Goal: Transaction & Acquisition: Purchase product/service

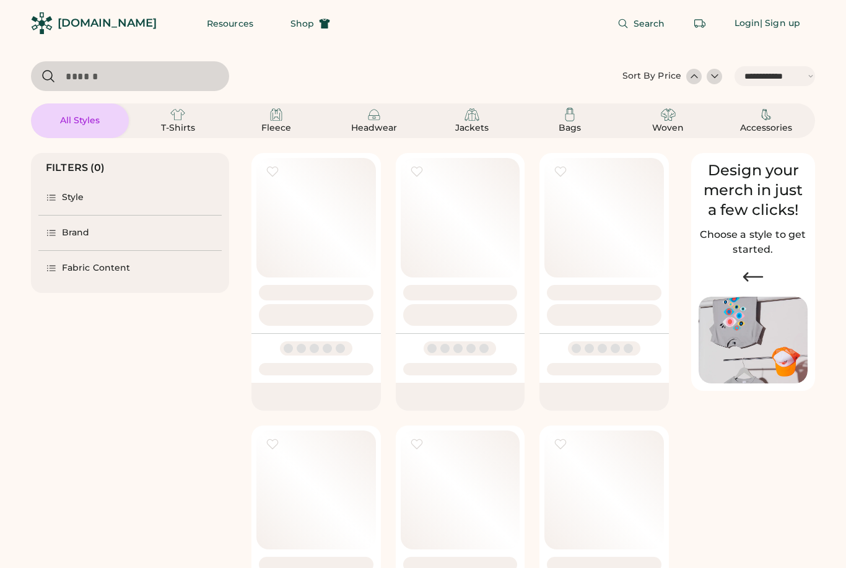
select select "*****"
select select "*"
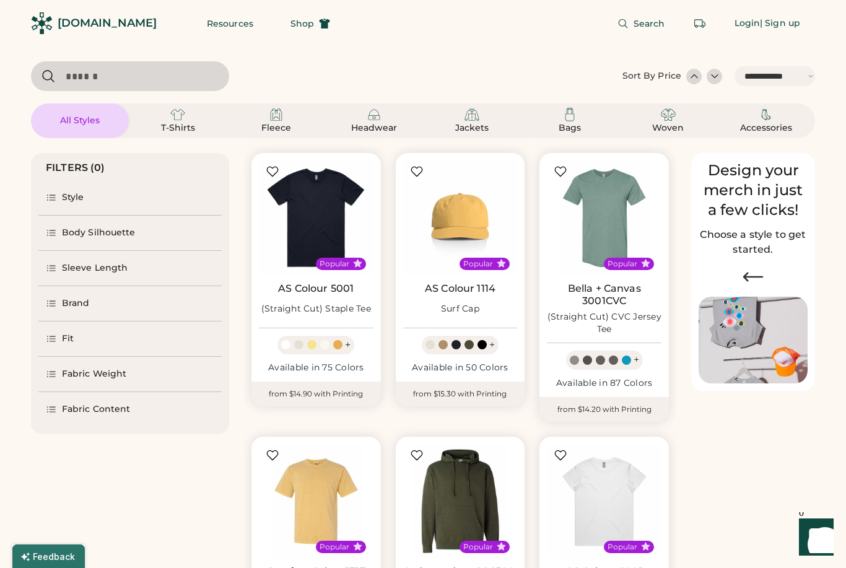
click at [323, 193] on img at bounding box center [316, 217] width 115 height 115
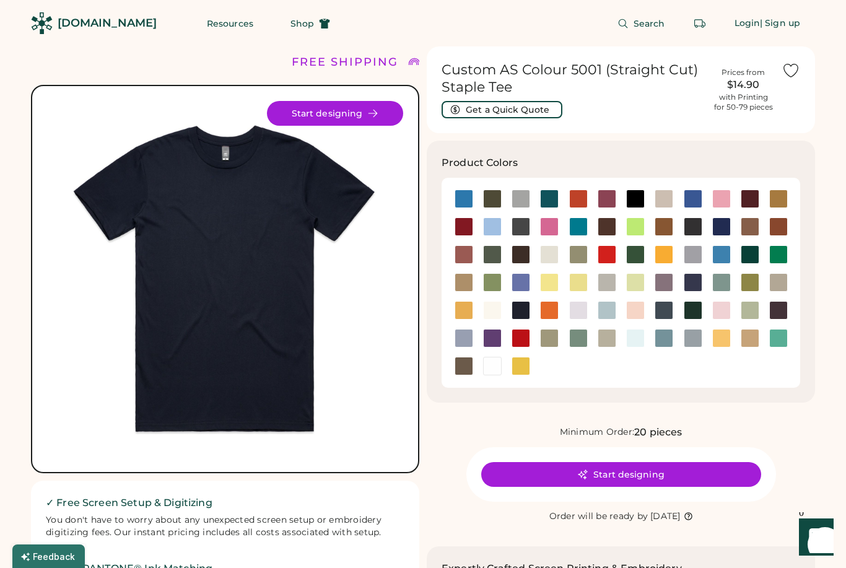
click at [674, 473] on button "Start designing" at bounding box center [621, 474] width 280 height 25
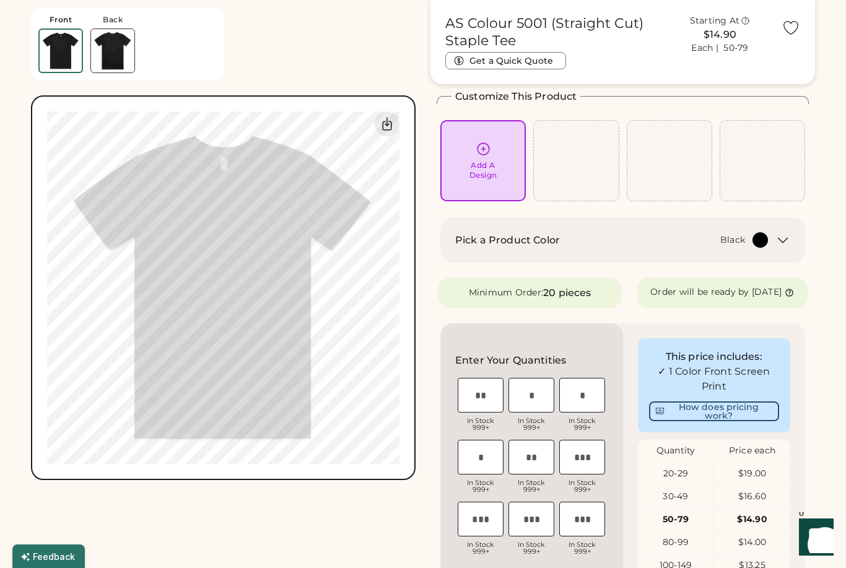
scroll to position [58, 0]
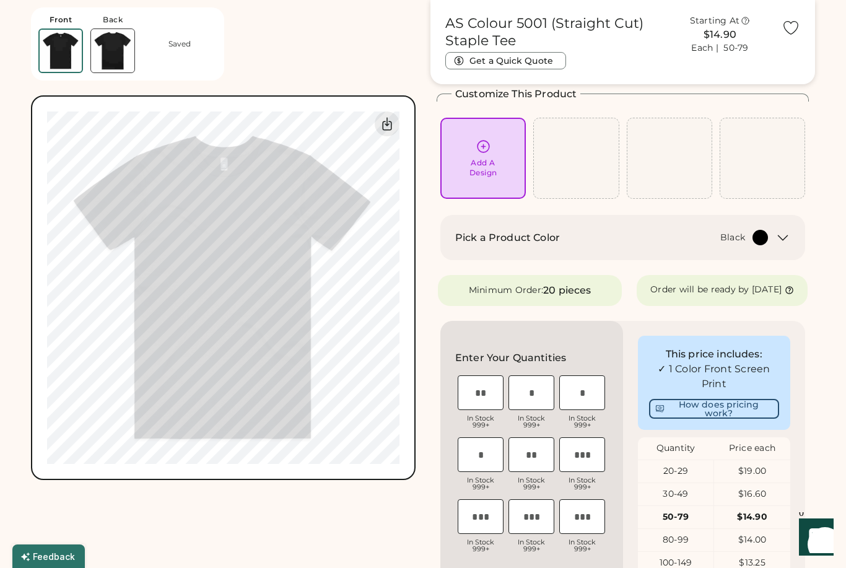
click at [485, 141] on icon at bounding box center [484, 147] width 12 height 12
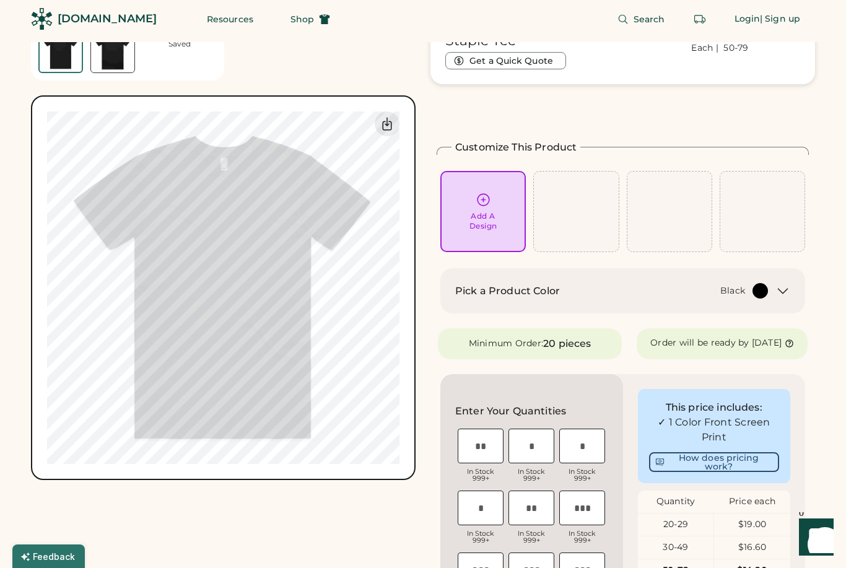
scroll to position [0, 0]
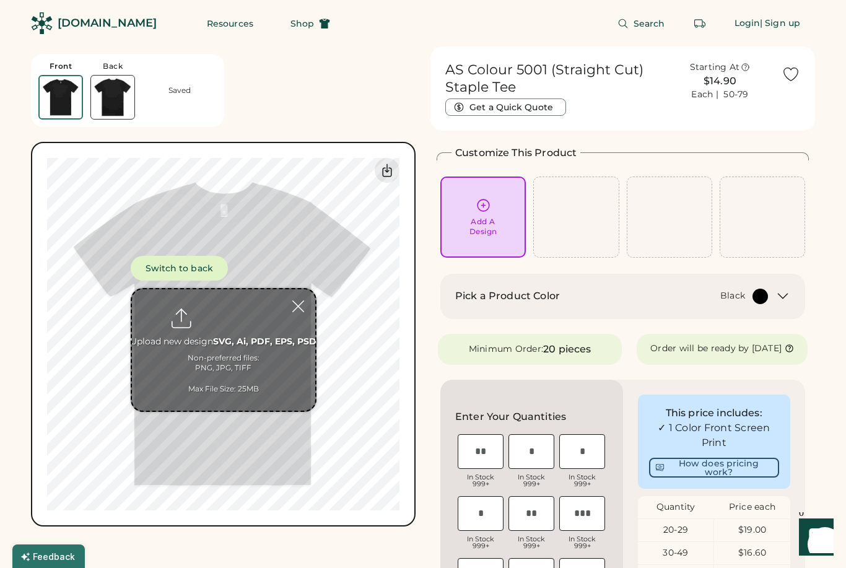
click at [222, 316] on input "file" at bounding box center [223, 349] width 183 height 121
click at [223, 306] on input "file" at bounding box center [223, 349] width 183 height 121
type input "**********"
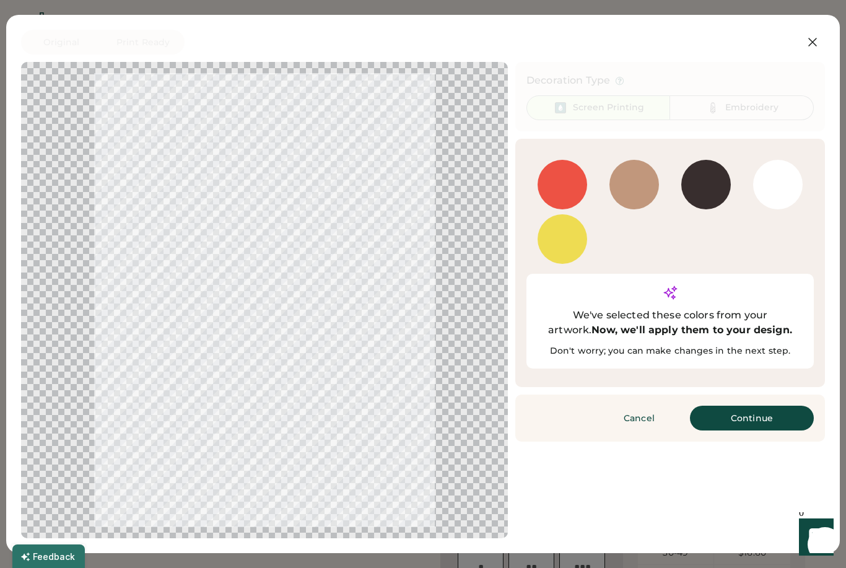
click at [766, 406] on button "Continue" at bounding box center [752, 418] width 124 height 25
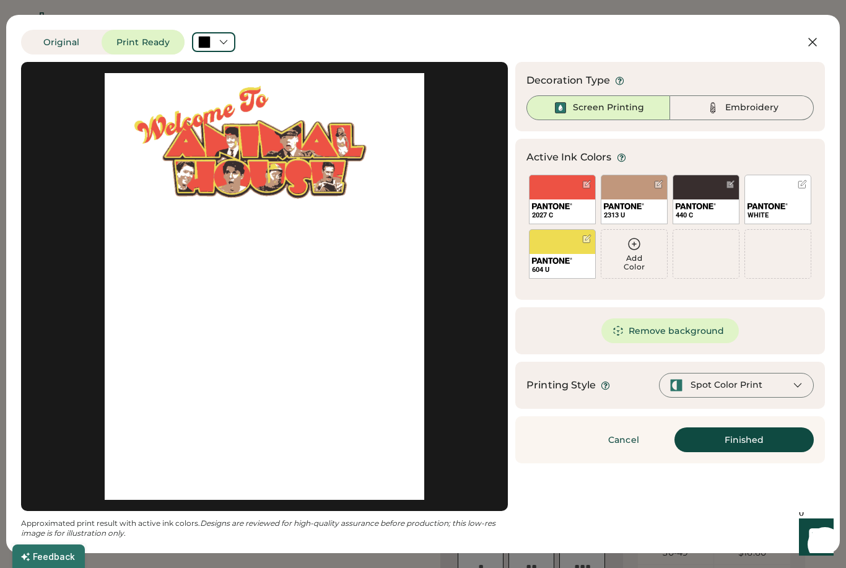
click at [307, 263] on div at bounding box center [264, 286] width 465 height 427
click at [776, 381] on div "Spot Color Print" at bounding box center [736, 385] width 155 height 25
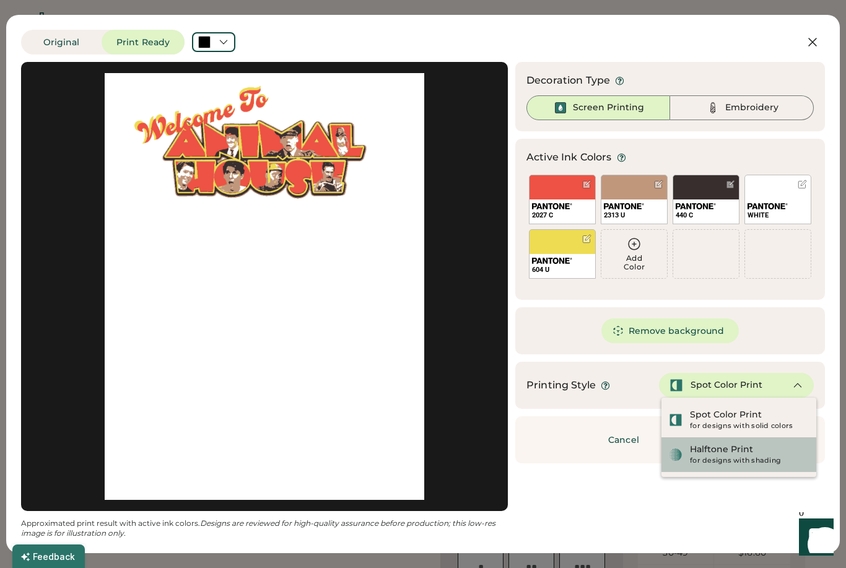
click at [749, 452] on div "Halftone Print" at bounding box center [721, 450] width 63 height 12
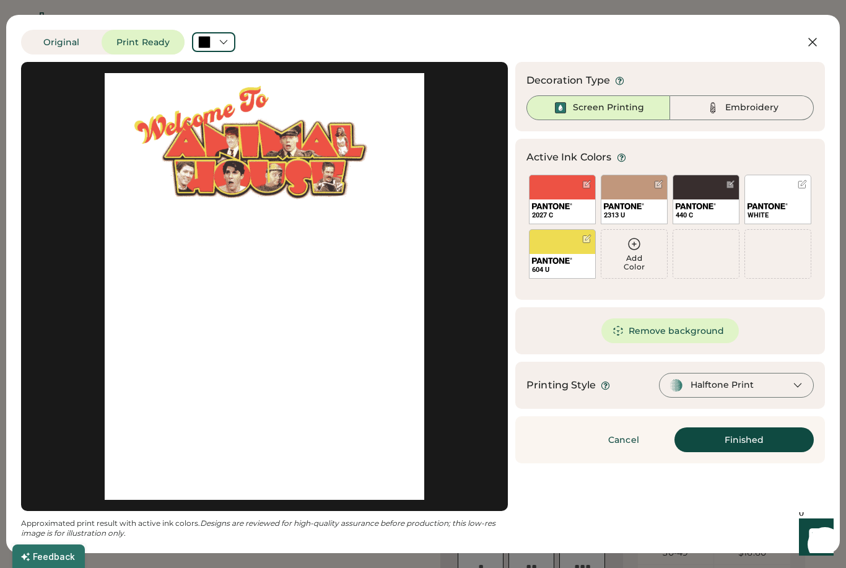
click at [754, 440] on button "Finished" at bounding box center [744, 439] width 139 height 25
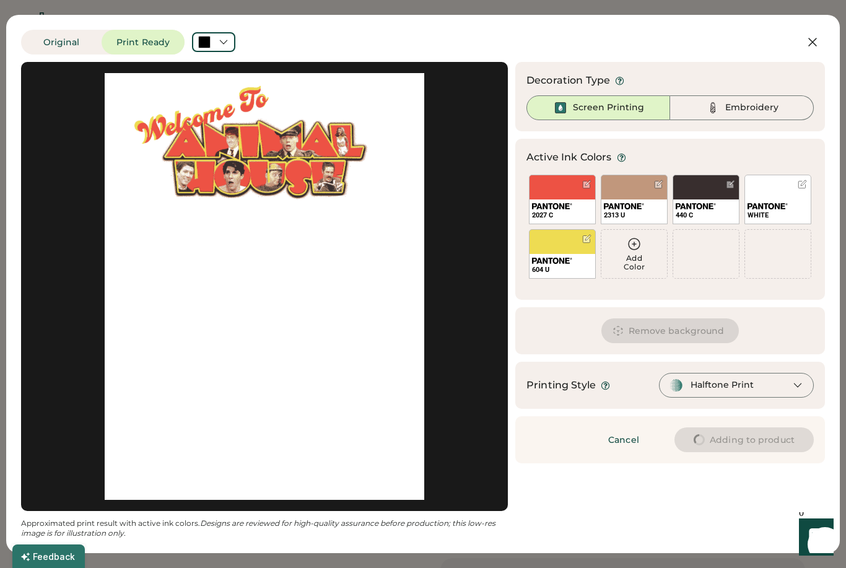
type input "****"
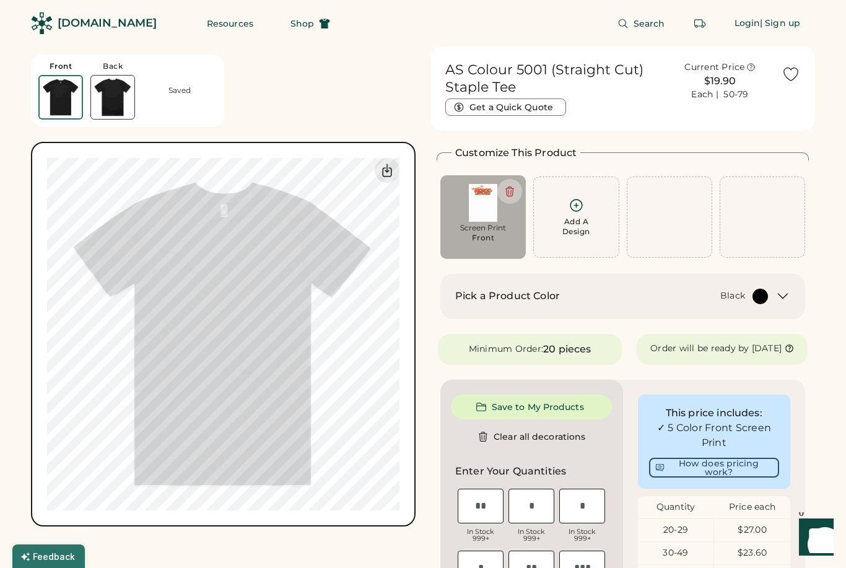
type input "****"
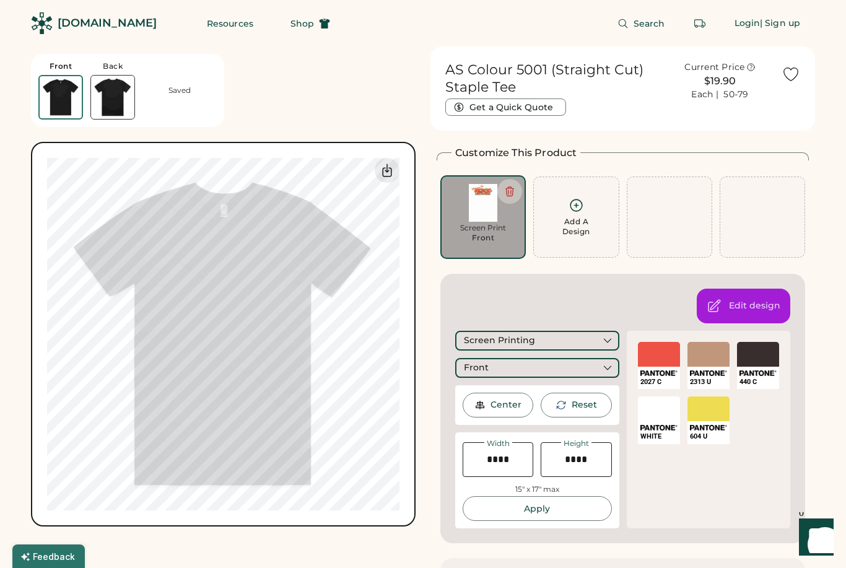
click at [758, 301] on div "Edit design" at bounding box center [754, 306] width 51 height 12
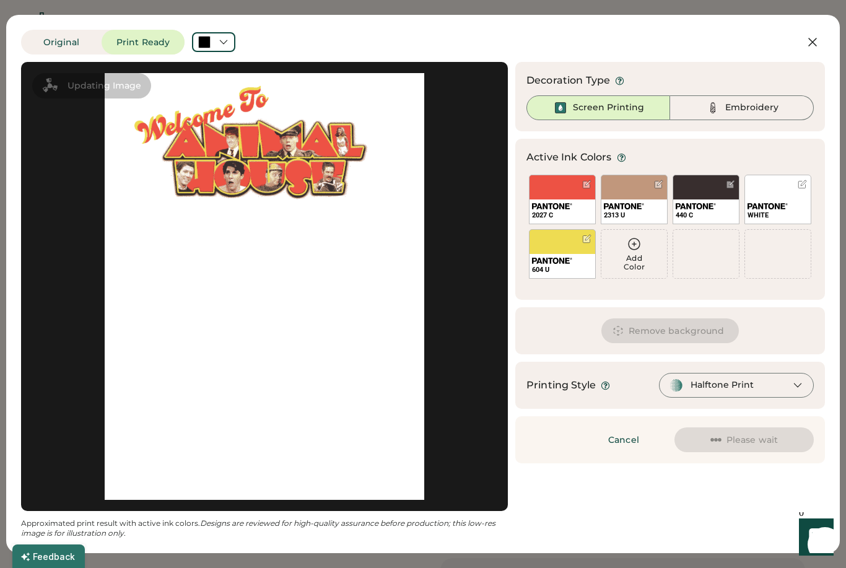
click at [806, 183] on div at bounding box center [802, 184] width 9 height 9
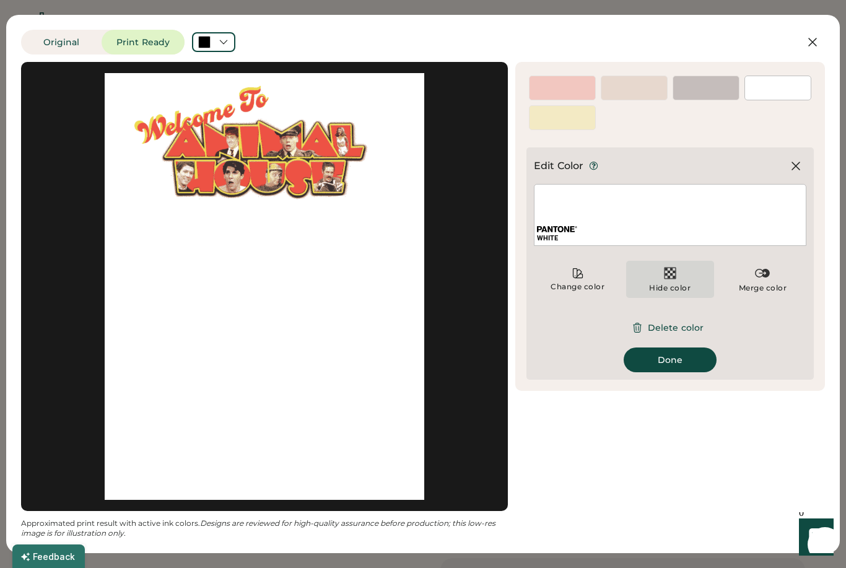
click at [677, 273] on img at bounding box center [670, 273] width 15 height 15
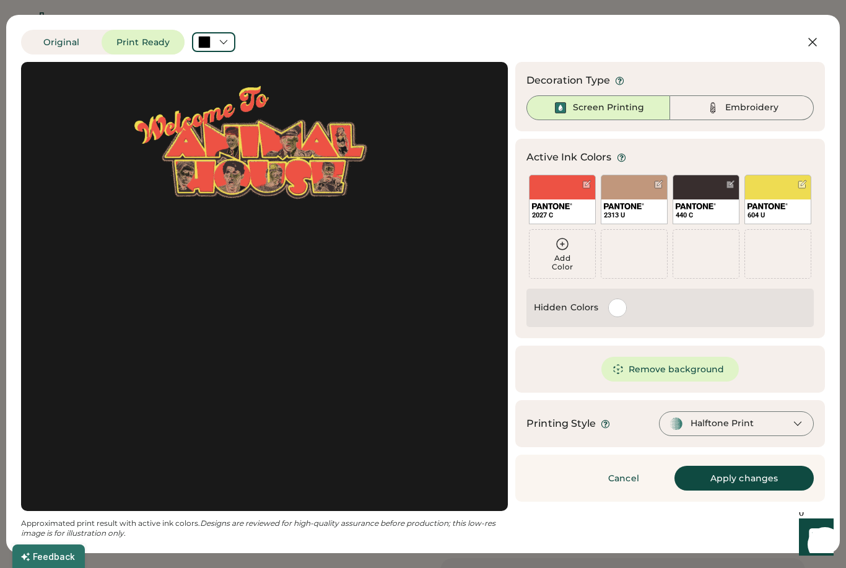
click at [618, 311] on div at bounding box center [617, 307] width 17 height 17
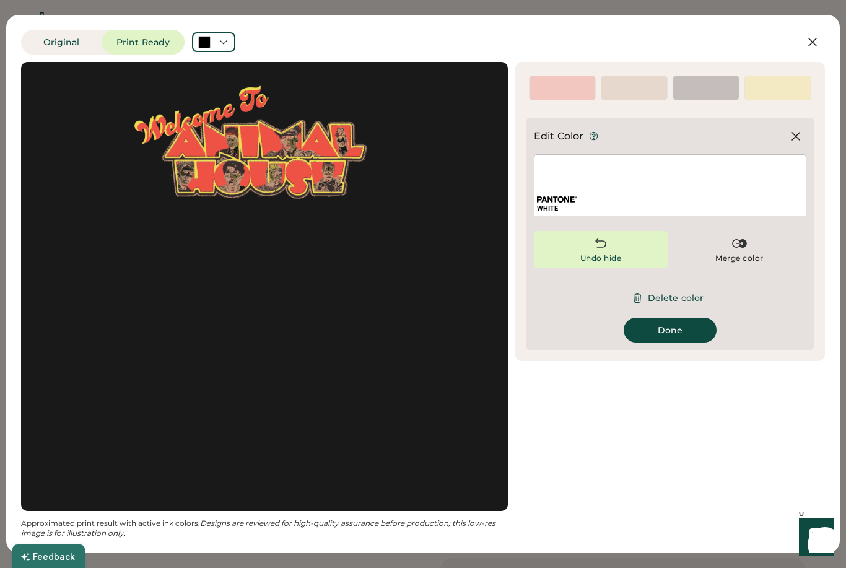
click at [621, 253] on div "Undo hide" at bounding box center [601, 258] width 42 height 10
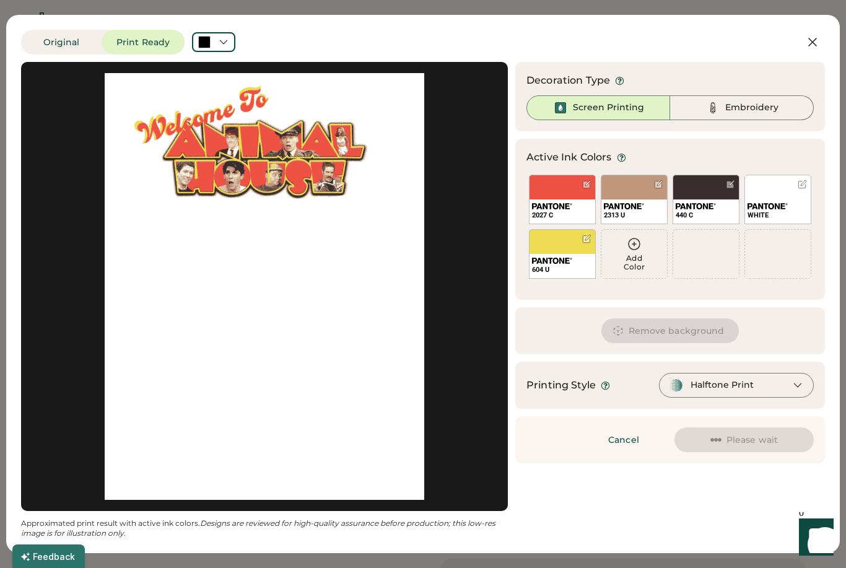
click at [786, 323] on div "Remove background" at bounding box center [670, 330] width 310 height 47
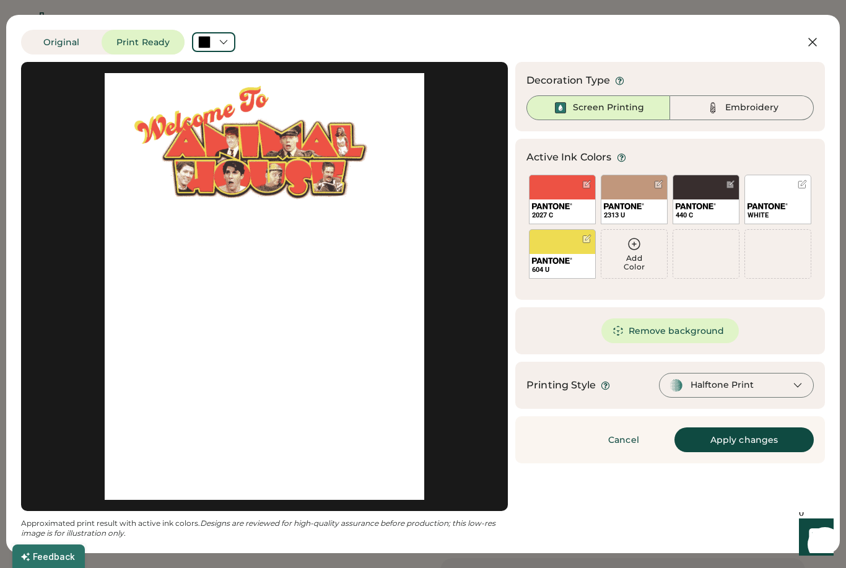
click at [693, 325] on button "Remove background" at bounding box center [671, 330] width 138 height 25
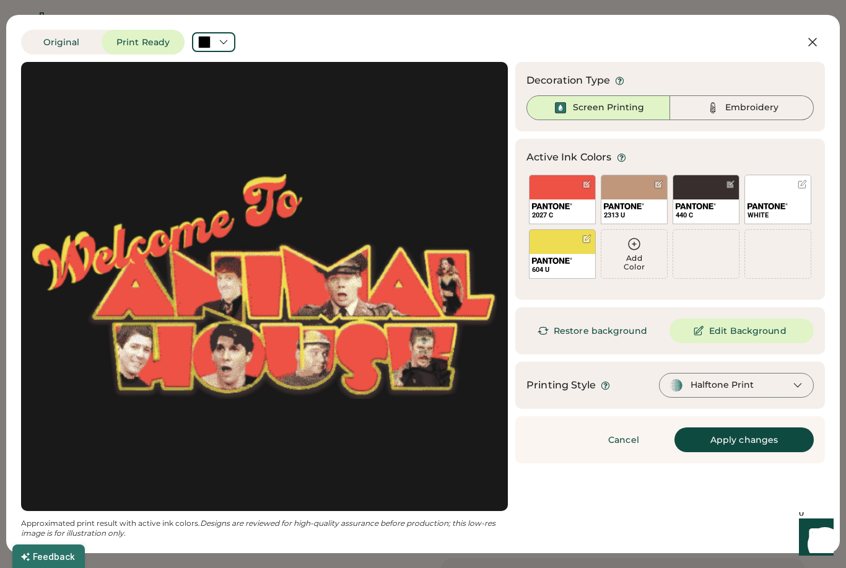
click at [818, 32] on button at bounding box center [812, 42] width 25 height 25
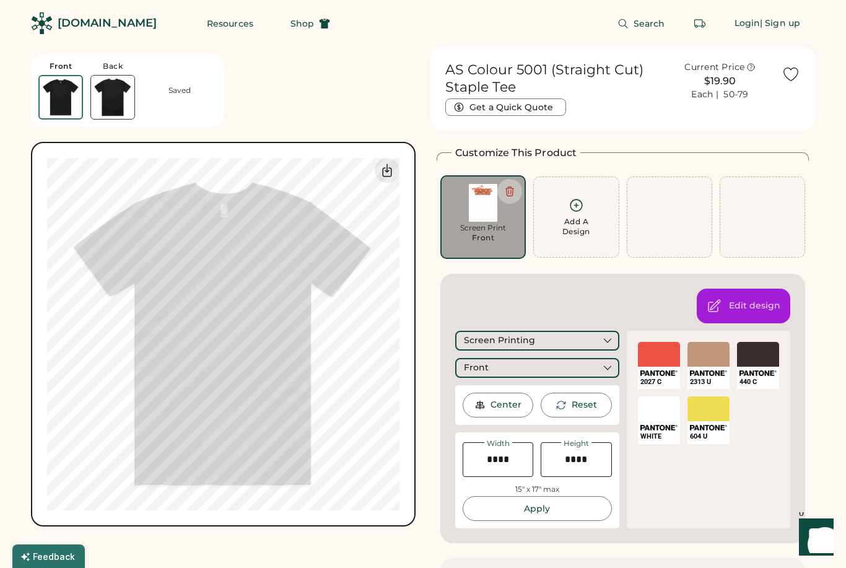
click at [508, 191] on icon at bounding box center [509, 191] width 11 height 11
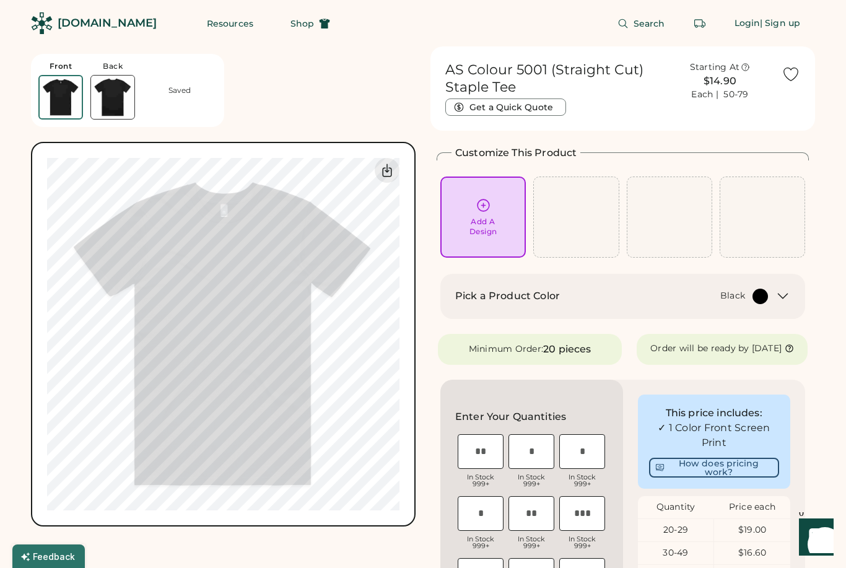
click at [491, 204] on div "Add A Design" at bounding box center [483, 217] width 68 height 39
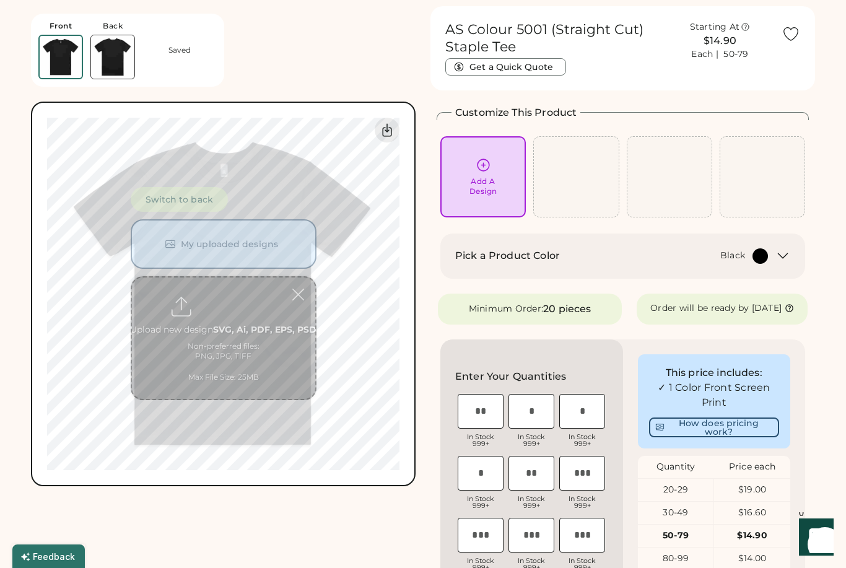
scroll to position [46, 0]
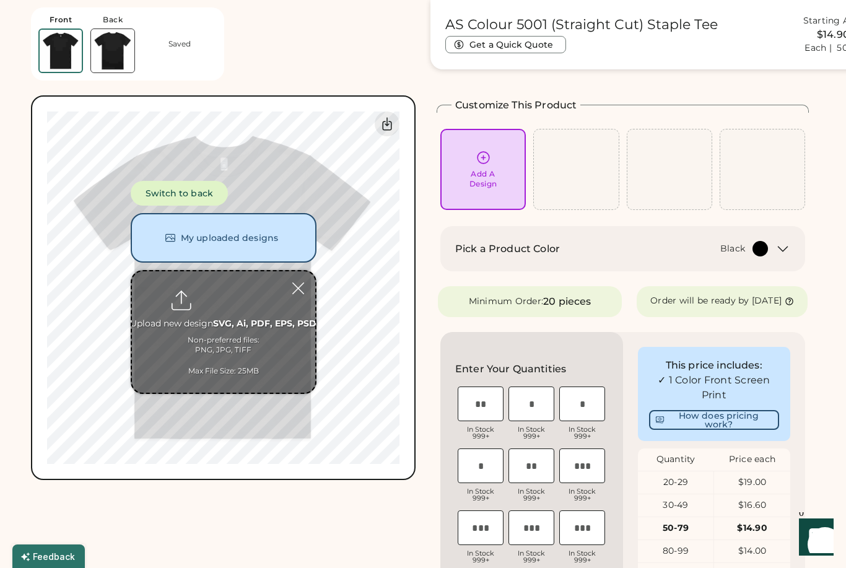
click at [220, 293] on input "file" at bounding box center [223, 331] width 183 height 121
type input "**********"
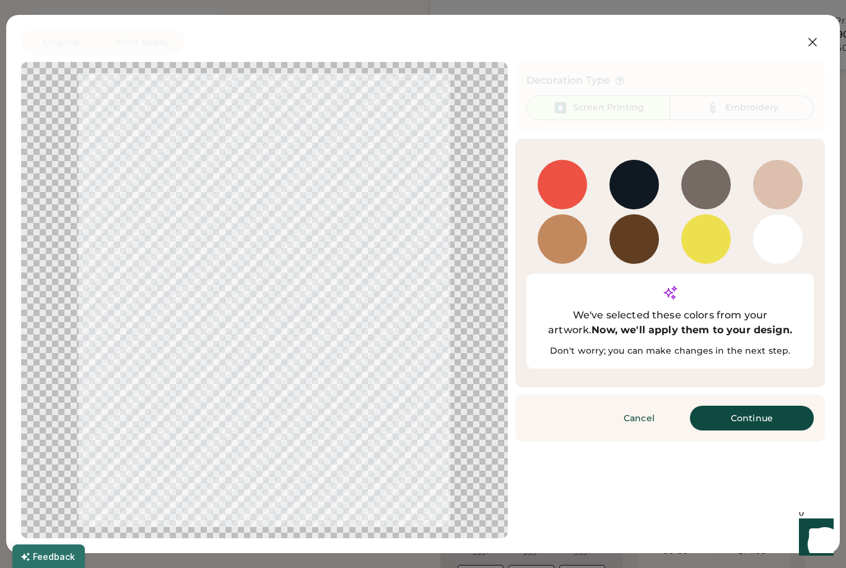
click at [793, 232] on div at bounding box center [778, 239] width 50 height 50
click at [744, 406] on button "Continue" at bounding box center [752, 418] width 124 height 25
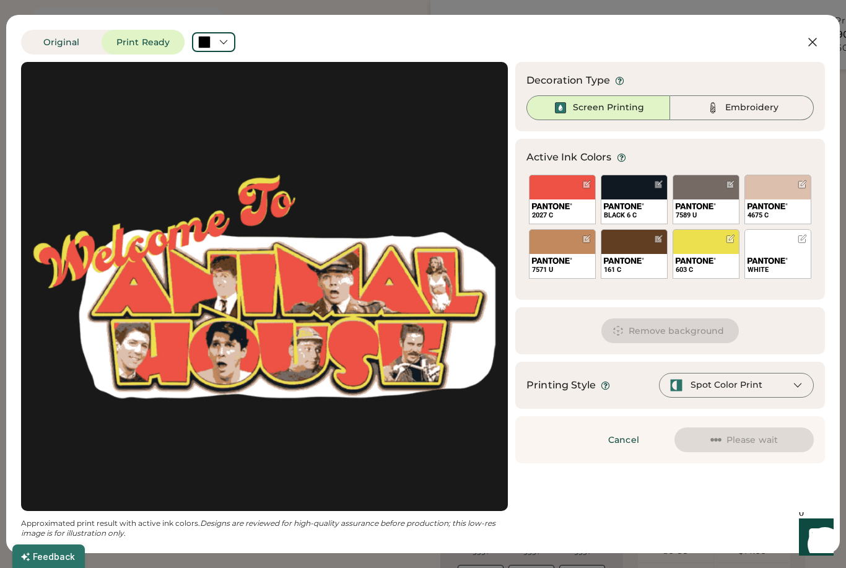
click at [792, 385] on div "Spot Color Print" at bounding box center [736, 385] width 155 height 25
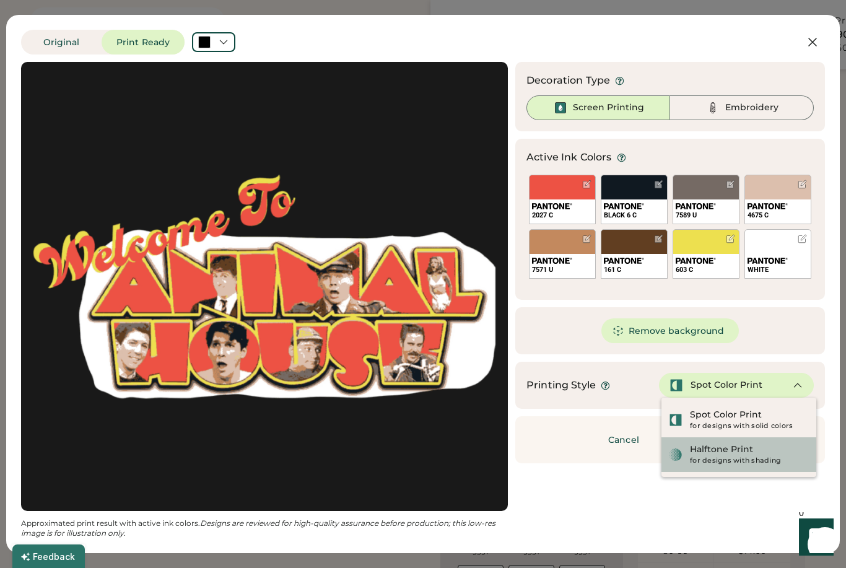
click at [765, 454] on div "Halftone Print for designs with shading" at bounding box center [749, 455] width 119 height 22
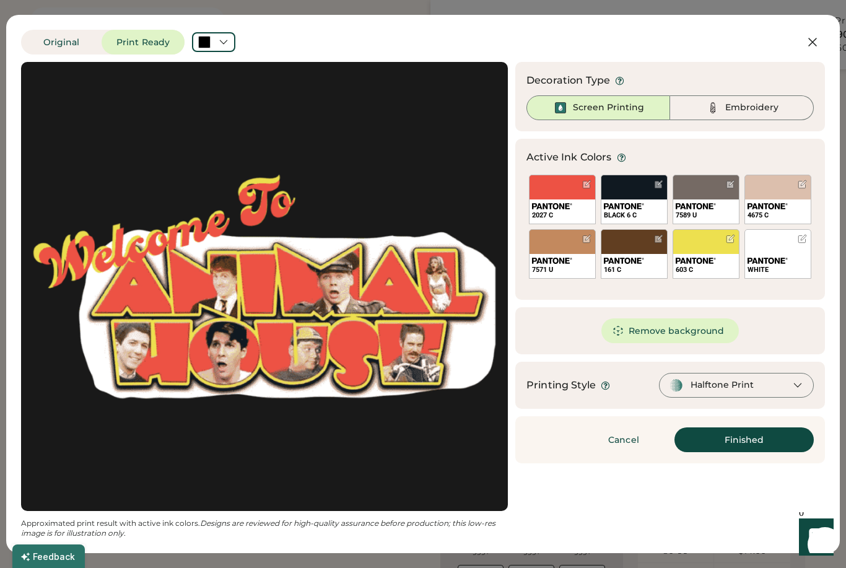
click at [705, 333] on button "Remove background" at bounding box center [671, 330] width 138 height 25
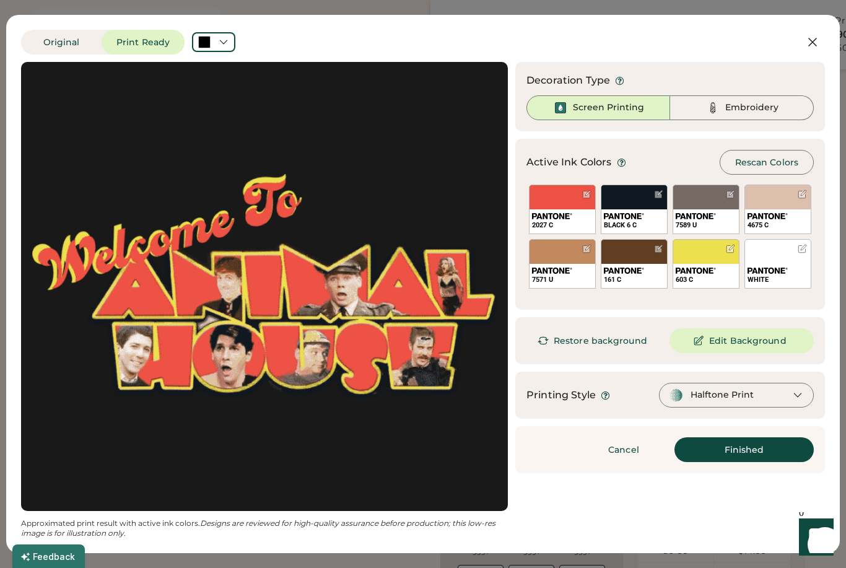
click at [769, 456] on button "Finished" at bounding box center [744, 449] width 139 height 25
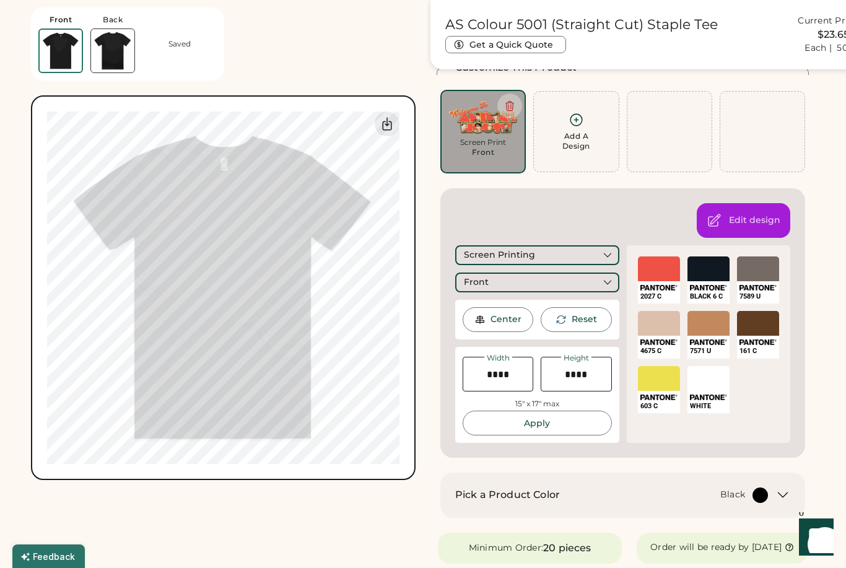
scroll to position [88, 0]
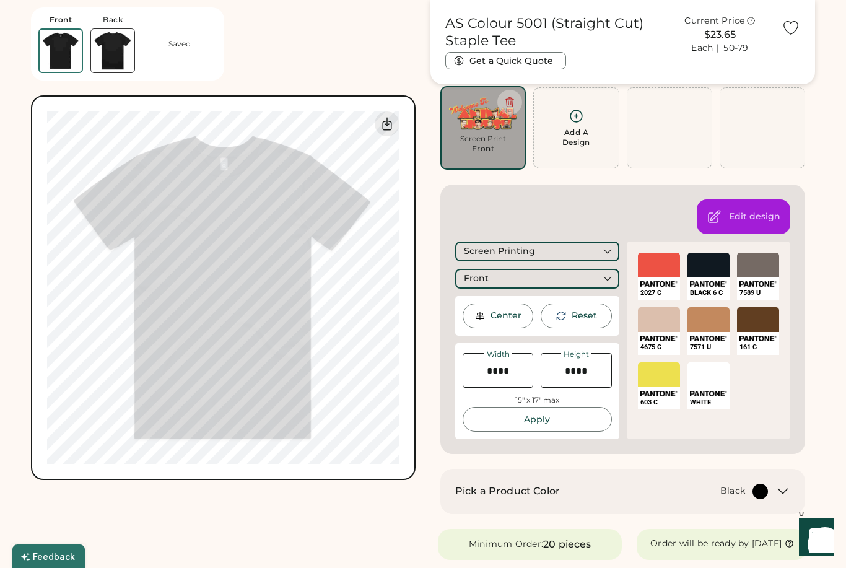
click at [587, 123] on div "Add A Design" at bounding box center [575, 127] width 69 height 39
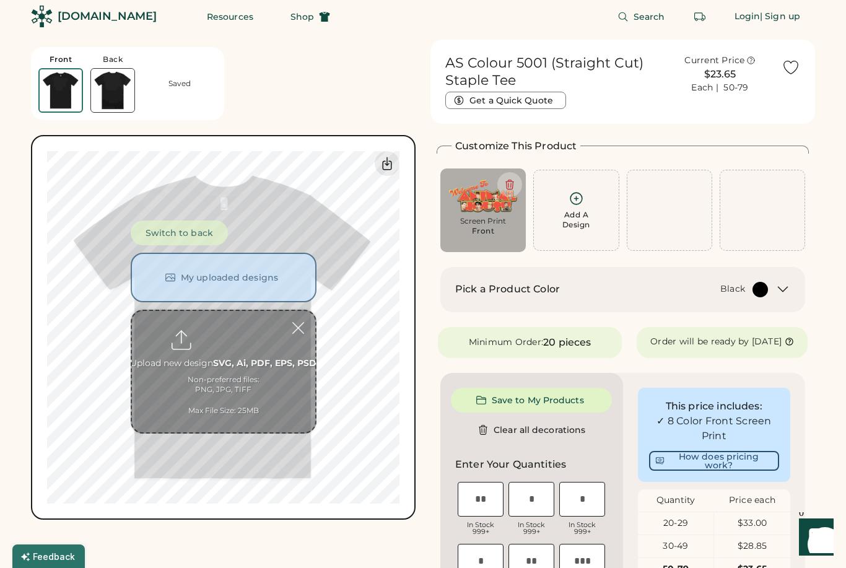
scroll to position [0, 0]
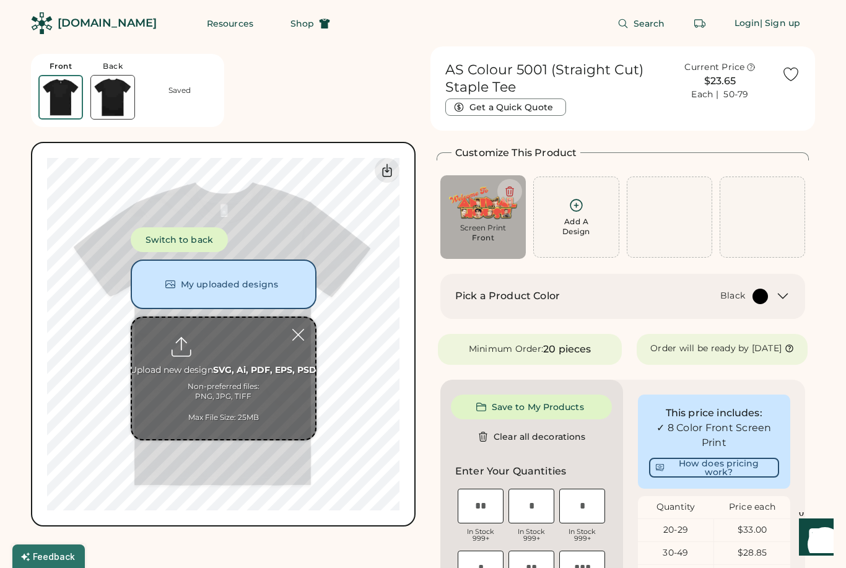
click at [203, 232] on button "Switch to back" at bounding box center [179, 239] width 97 height 25
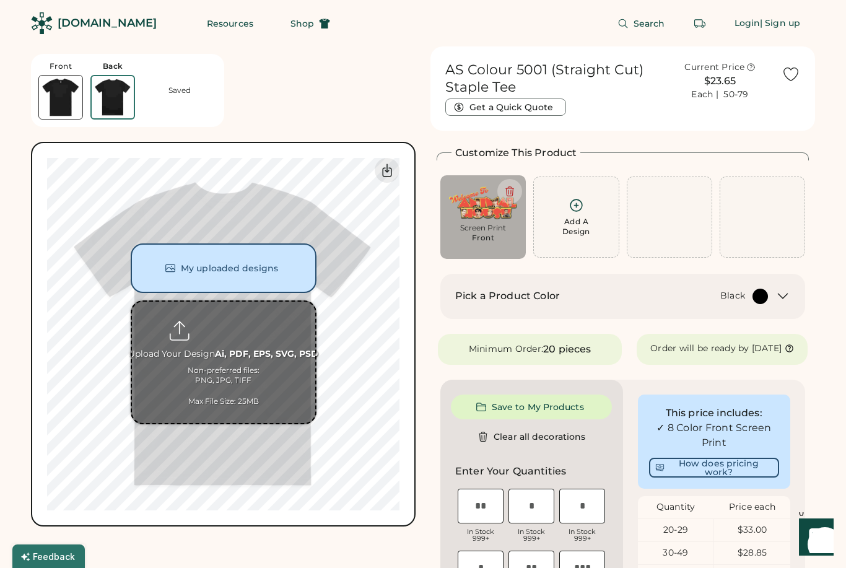
click at [224, 324] on input "file" at bounding box center [223, 362] width 183 height 121
click at [260, 267] on button "My uploaded designs" at bounding box center [224, 268] width 186 height 50
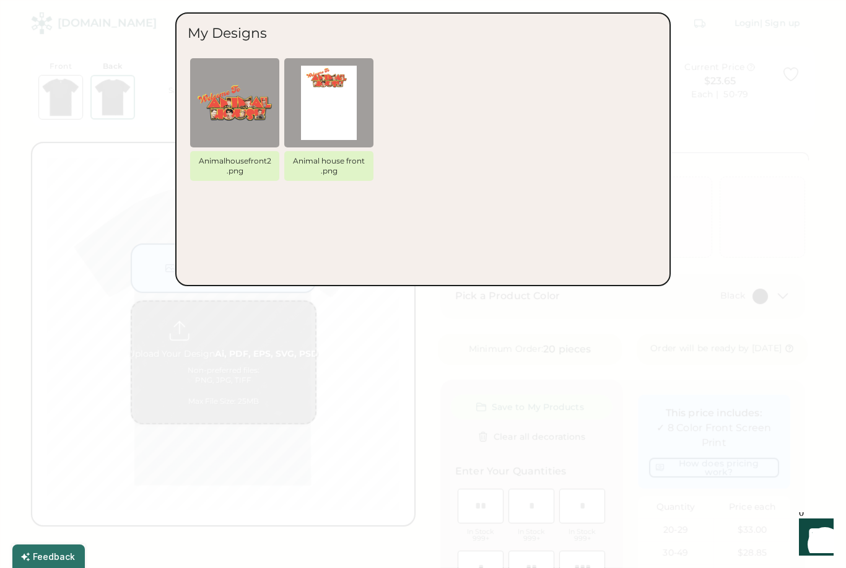
click at [348, 363] on div at bounding box center [423, 284] width 846 height 568
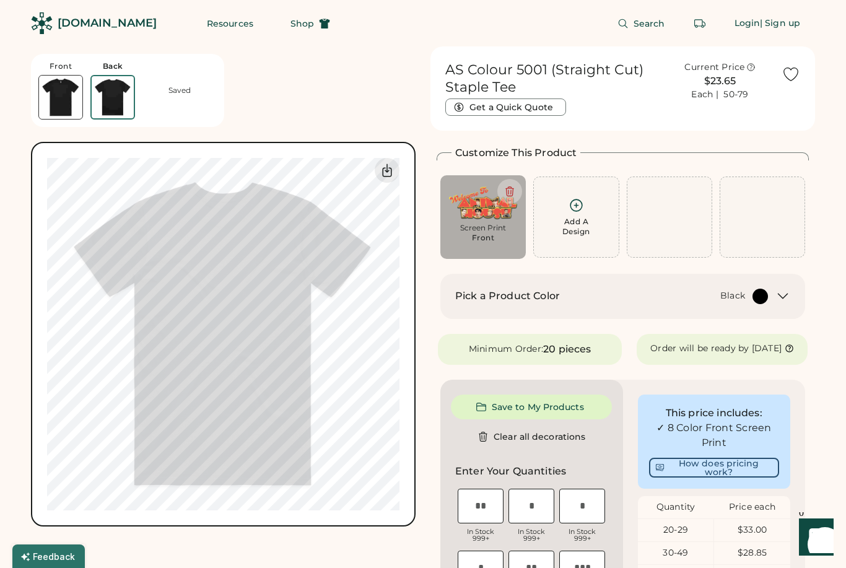
click at [578, 209] on icon at bounding box center [576, 205] width 15 height 15
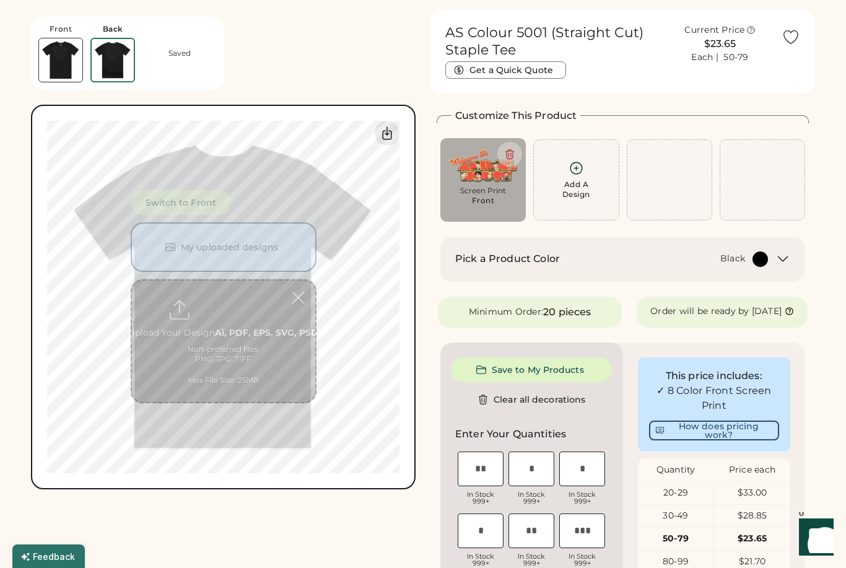
scroll to position [46, 0]
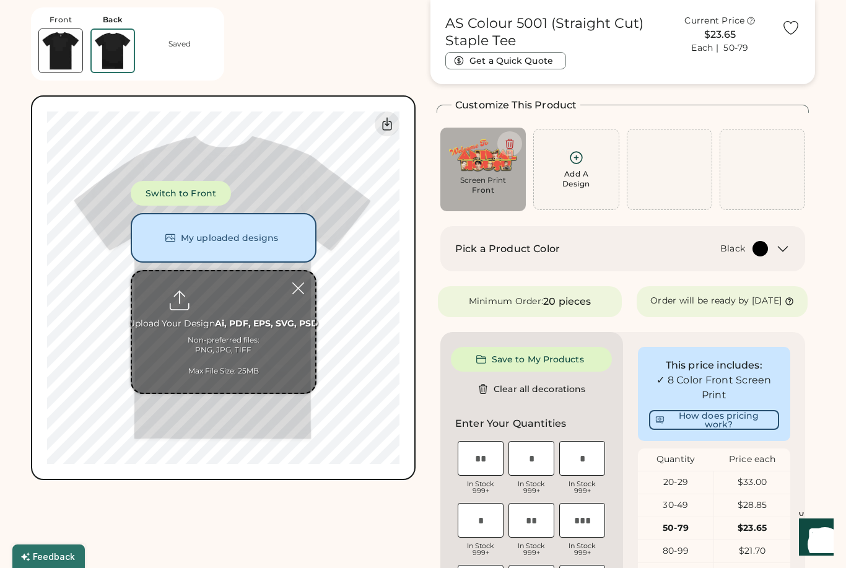
click at [227, 310] on input "file" at bounding box center [223, 331] width 183 height 121
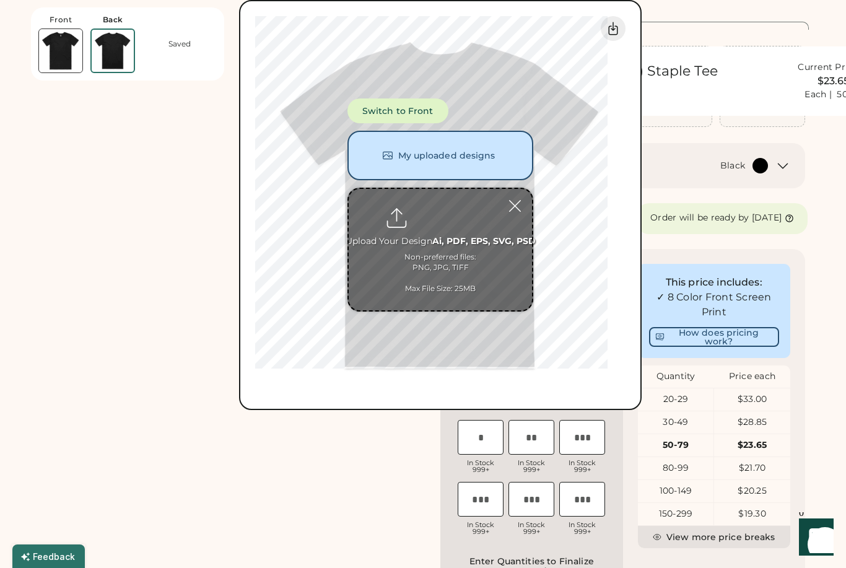
scroll to position [0, 0]
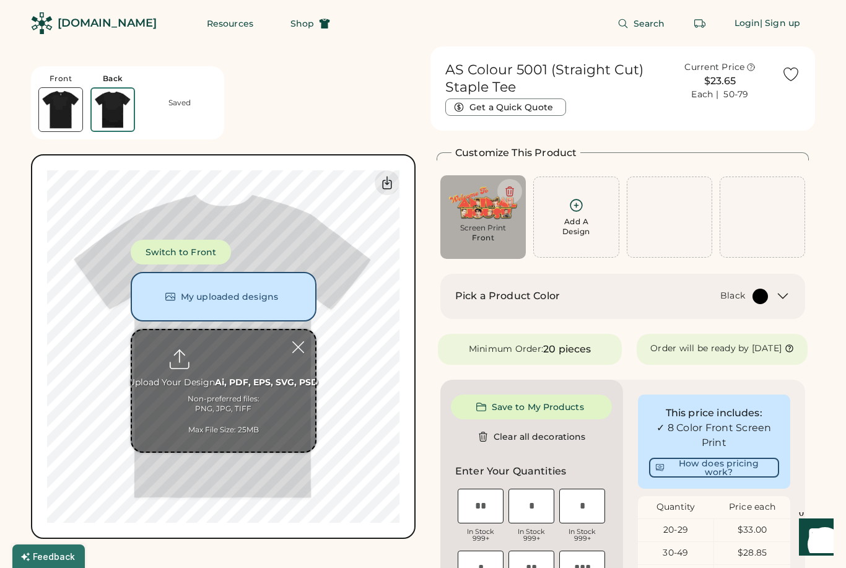
click at [221, 349] on input "file" at bounding box center [223, 390] width 183 height 121
click at [210, 350] on input "file" at bounding box center [223, 390] width 183 height 121
type input "**********"
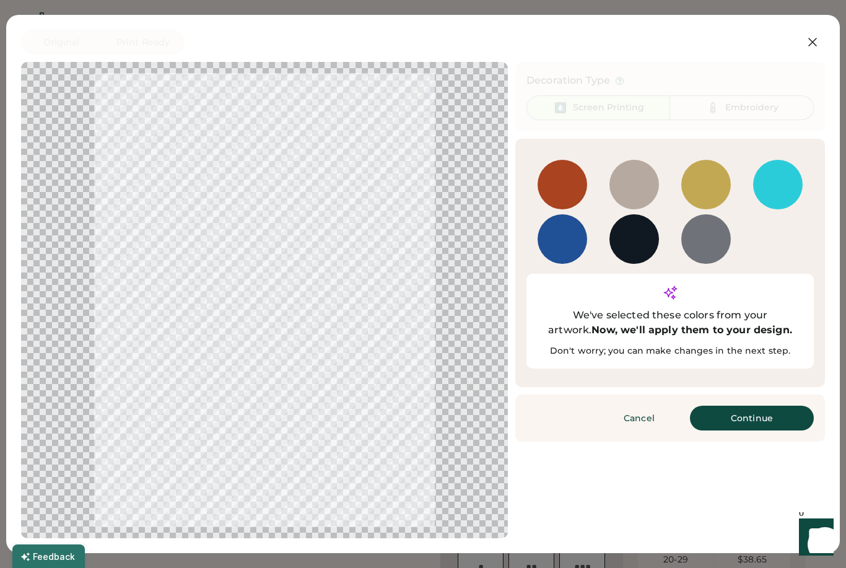
click at [752, 406] on button "Continue" at bounding box center [752, 418] width 124 height 25
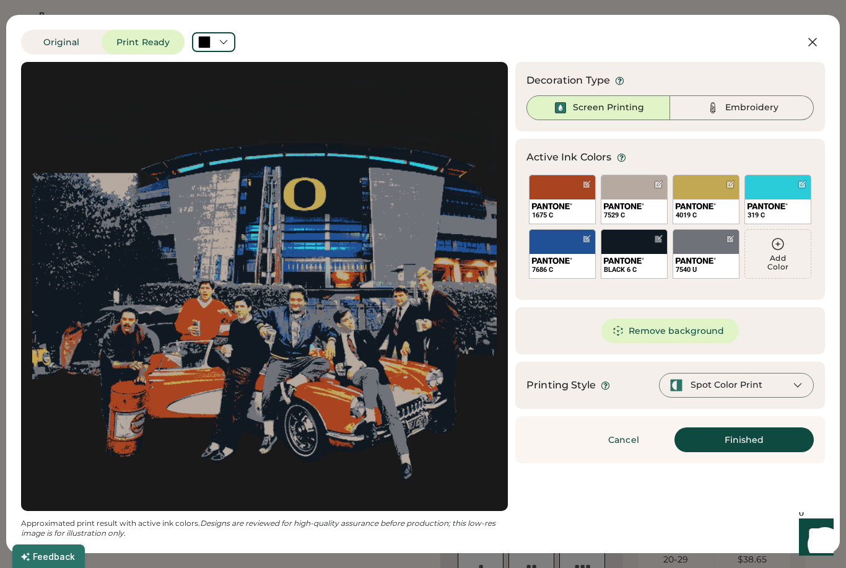
click at [750, 437] on button "Finished" at bounding box center [744, 439] width 139 height 25
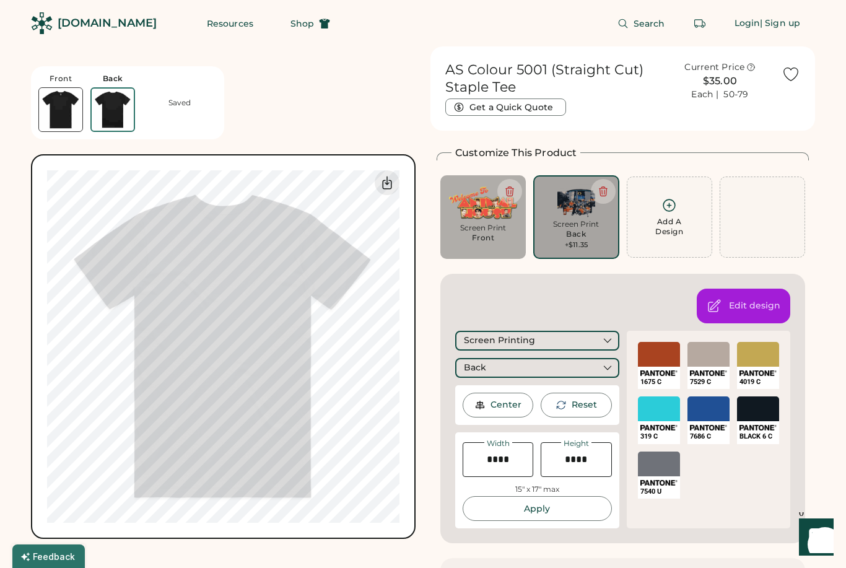
click at [755, 206] on div at bounding box center [762, 217] width 85 height 81
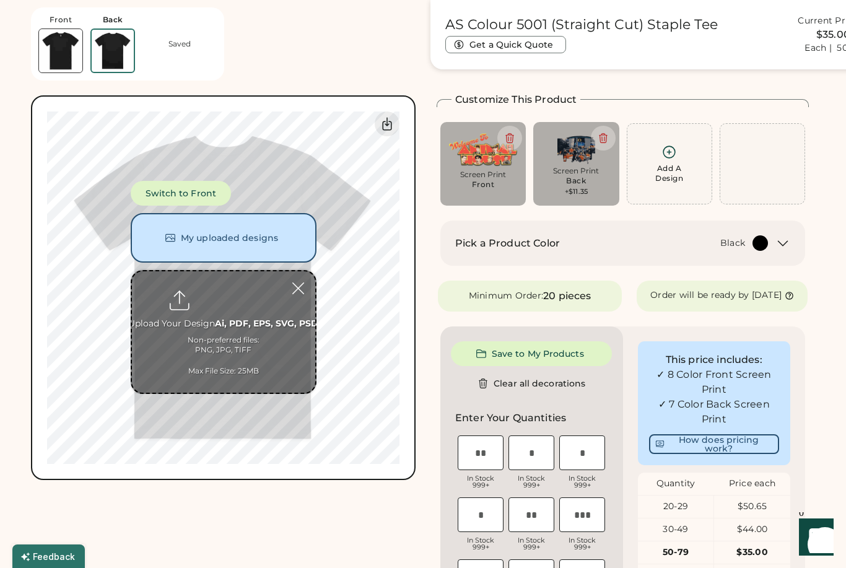
scroll to position [48, 0]
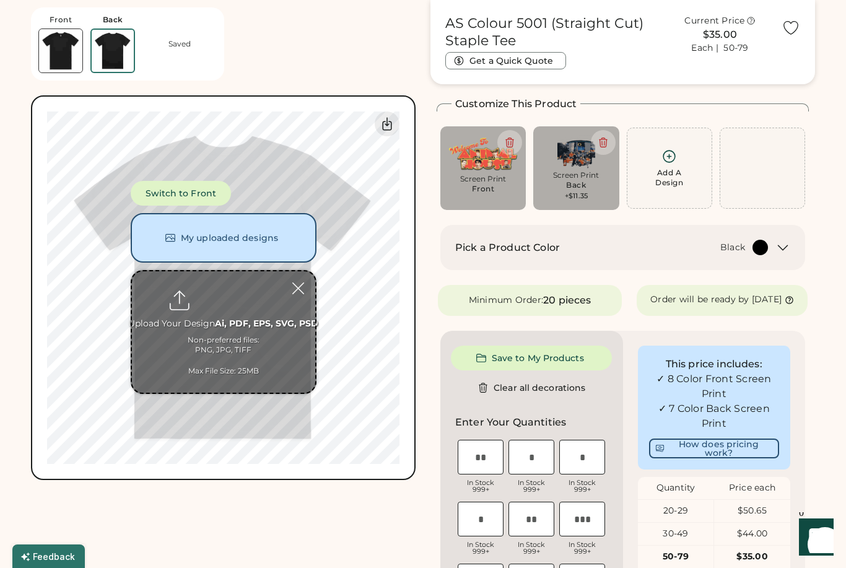
click at [206, 201] on button "Switch to Front" at bounding box center [181, 193] width 101 height 25
click at [260, 234] on button "My uploaded designs" at bounding box center [224, 238] width 186 height 50
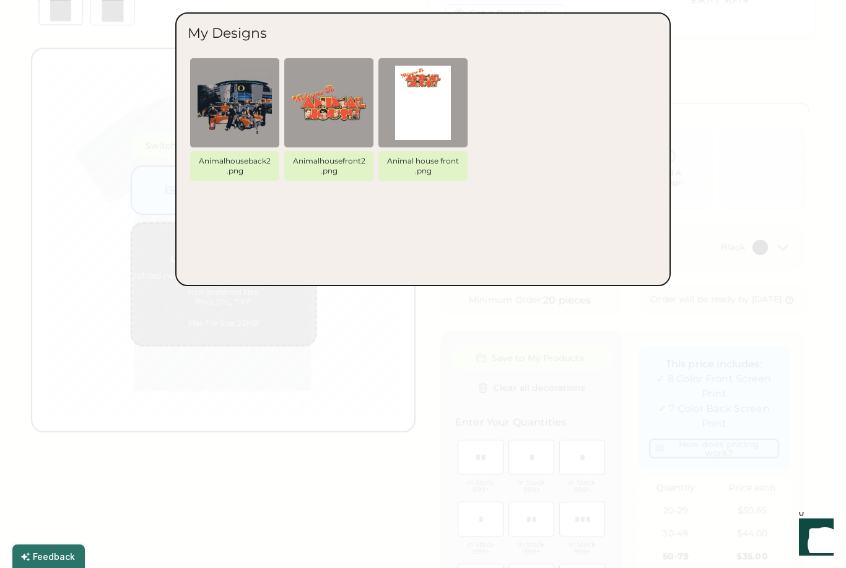
click at [240, 105] on img at bounding box center [235, 103] width 74 height 74
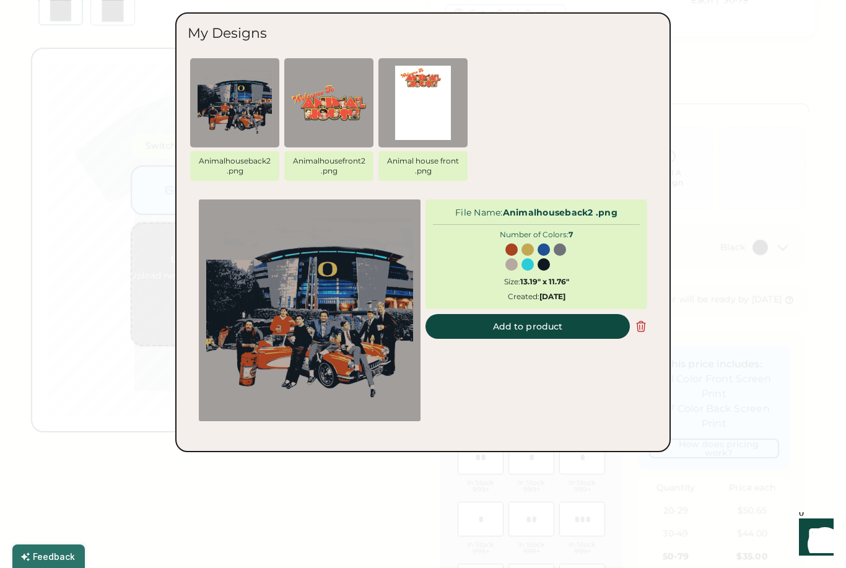
scroll to position [0, 0]
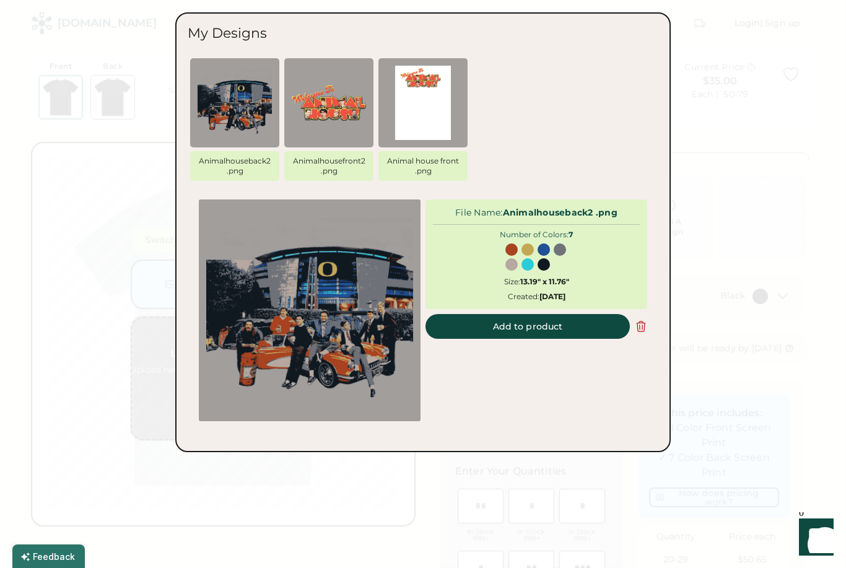
click at [559, 318] on button "Add to product" at bounding box center [528, 326] width 204 height 25
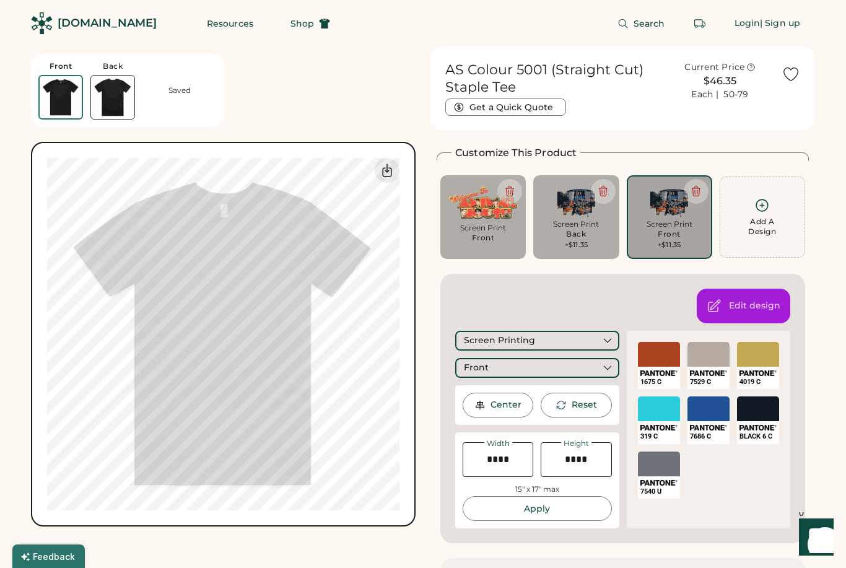
click at [607, 190] on icon at bounding box center [603, 191] width 11 height 11
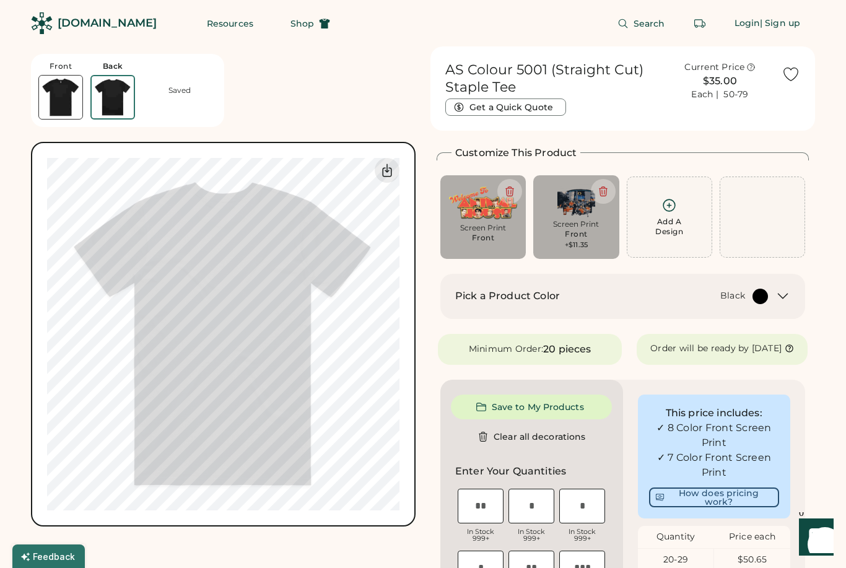
click at [570, 238] on div "Front" at bounding box center [576, 234] width 23 height 10
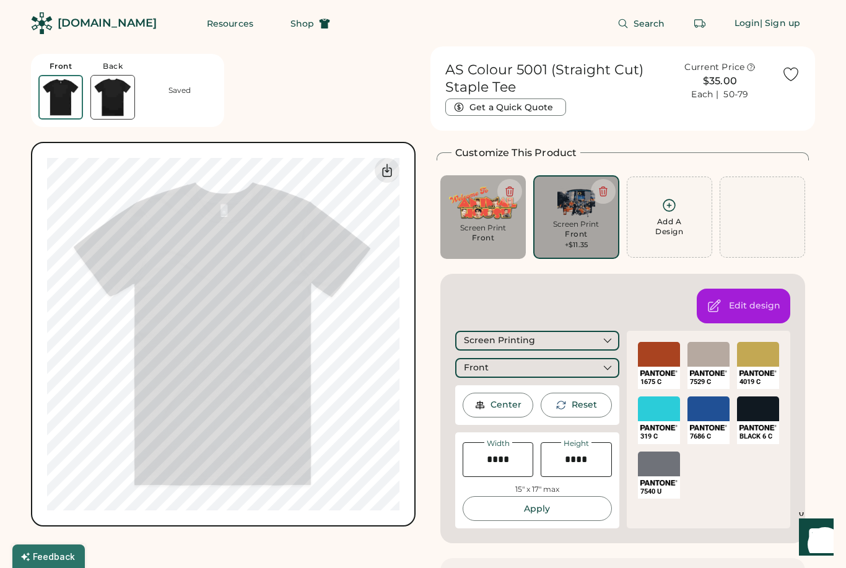
click at [493, 221] on img at bounding box center [483, 203] width 68 height 38
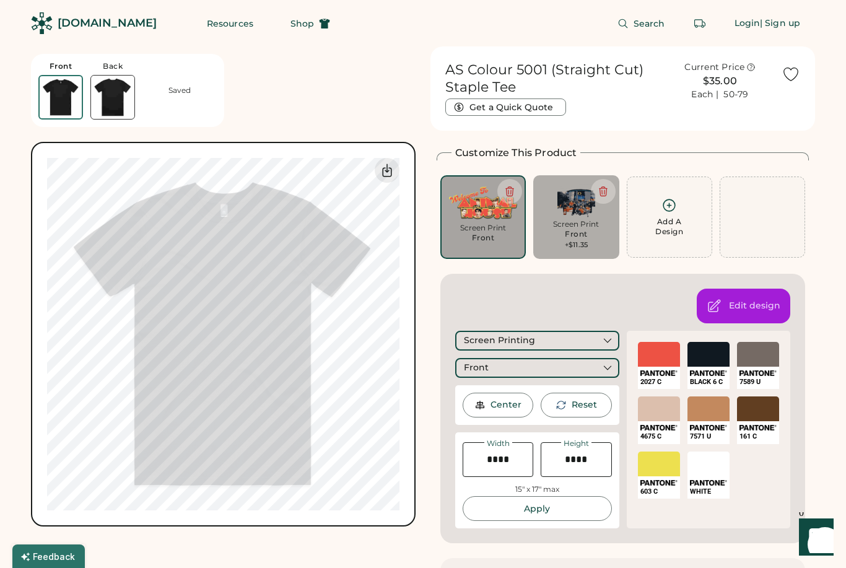
click at [507, 195] on icon at bounding box center [509, 191] width 11 height 11
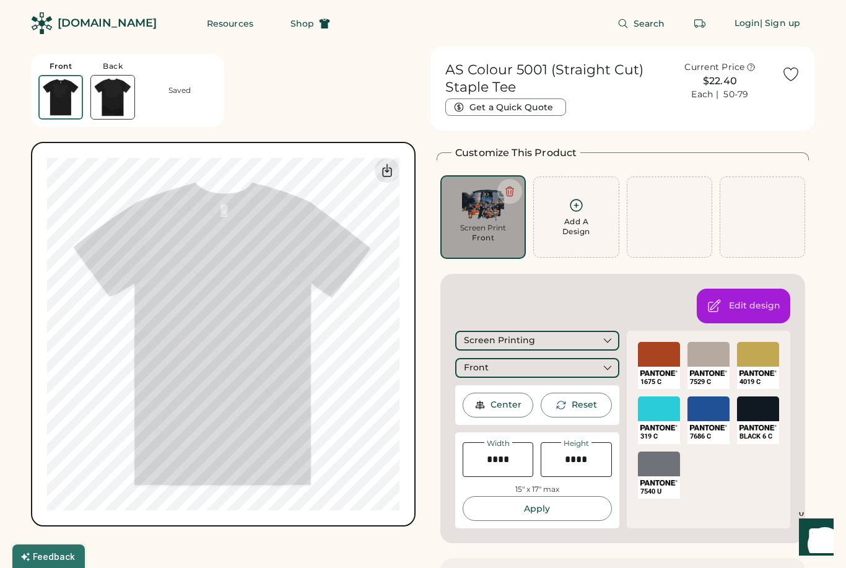
click at [577, 231] on div "Add A Design" at bounding box center [577, 227] width 28 height 20
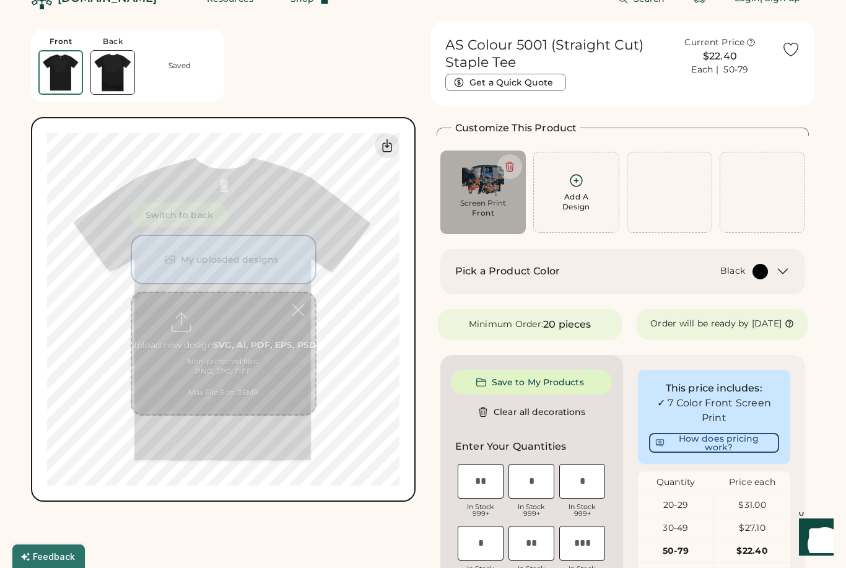
scroll to position [46, 0]
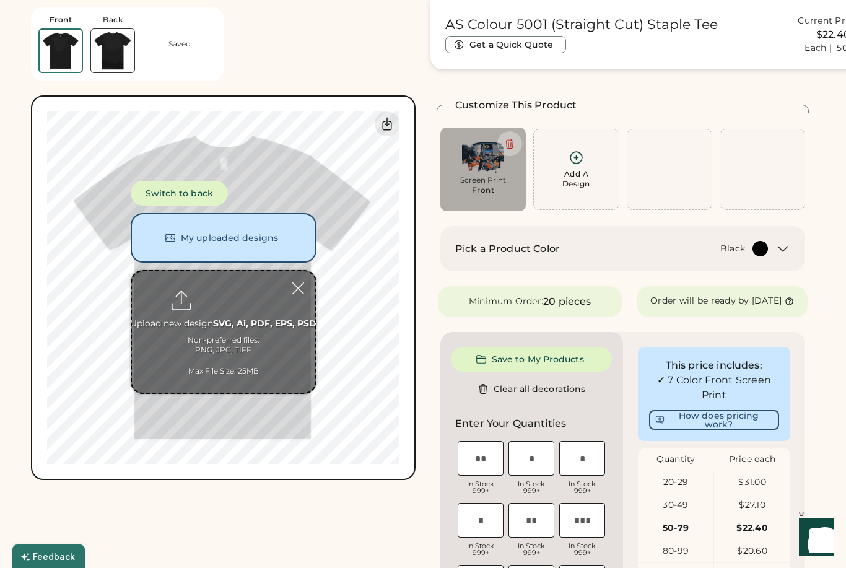
click at [209, 194] on button "Switch to back" at bounding box center [179, 193] width 97 height 25
click at [241, 240] on button "My uploaded designs" at bounding box center [224, 238] width 186 height 50
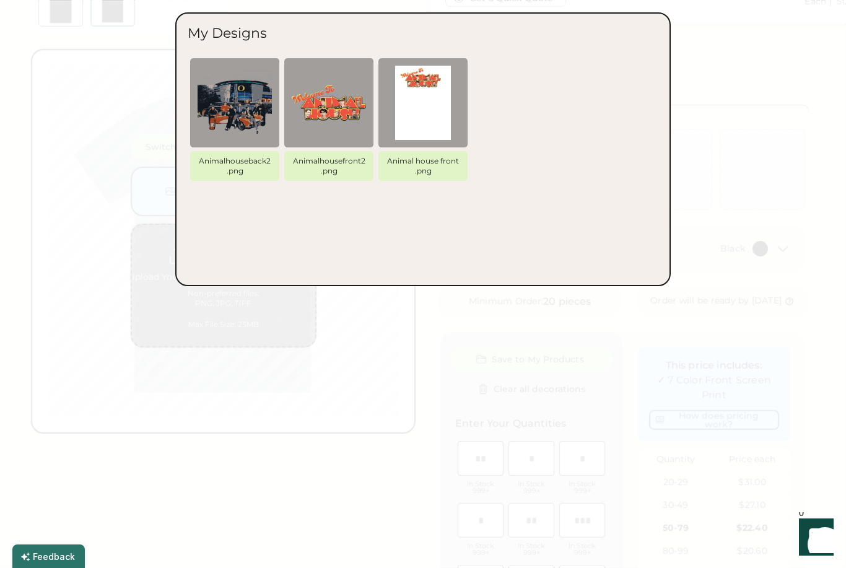
click at [343, 114] on img at bounding box center [329, 103] width 74 height 74
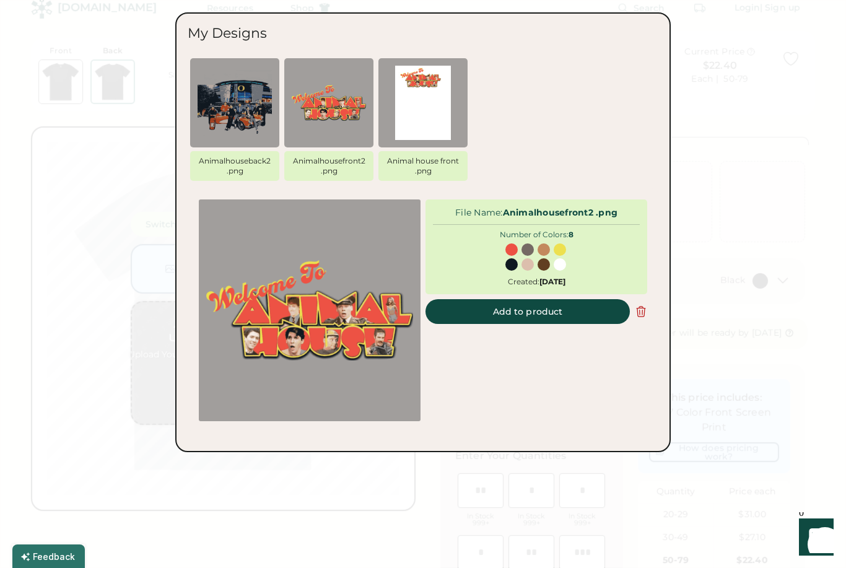
scroll to position [0, 0]
click at [564, 310] on button "Add to product" at bounding box center [528, 311] width 204 height 25
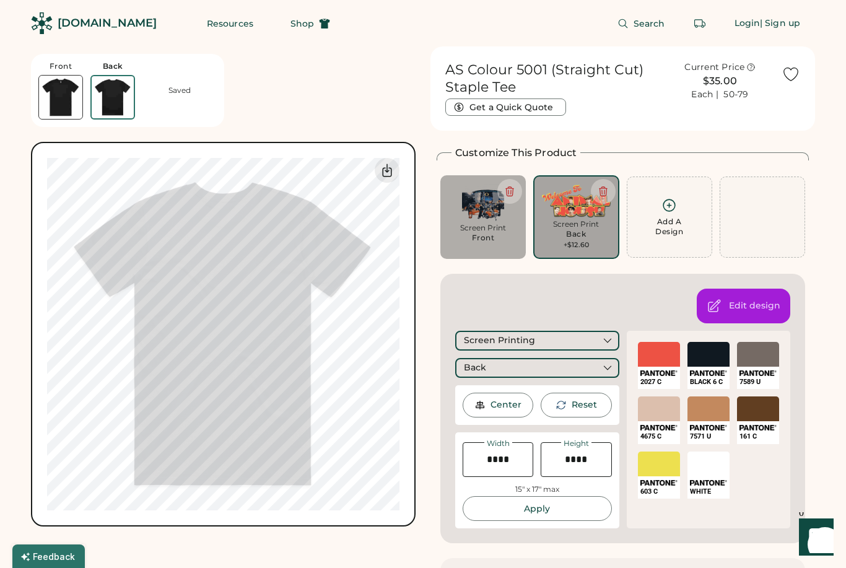
click at [579, 237] on div "Back" at bounding box center [576, 234] width 20 height 10
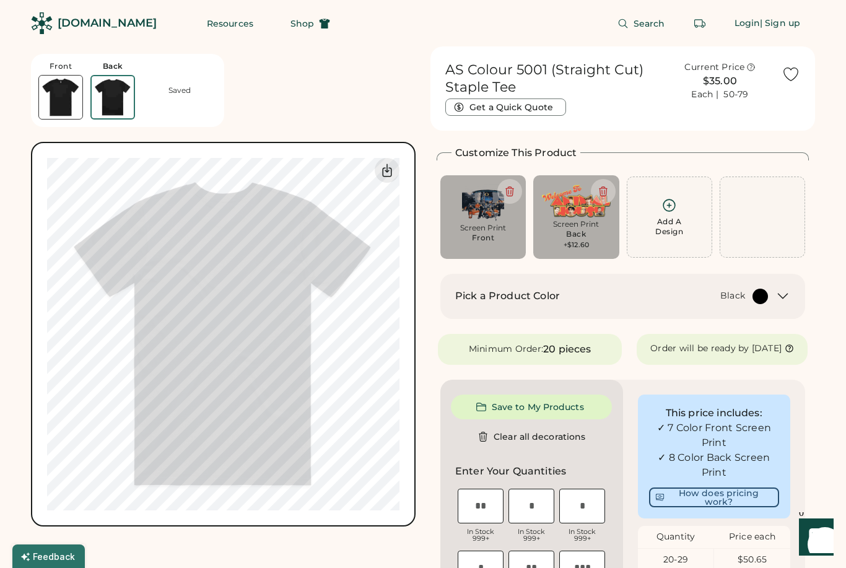
click at [391, 170] on icon at bounding box center [387, 170] width 9 height 12
click at [482, 215] on img at bounding box center [483, 203] width 68 height 38
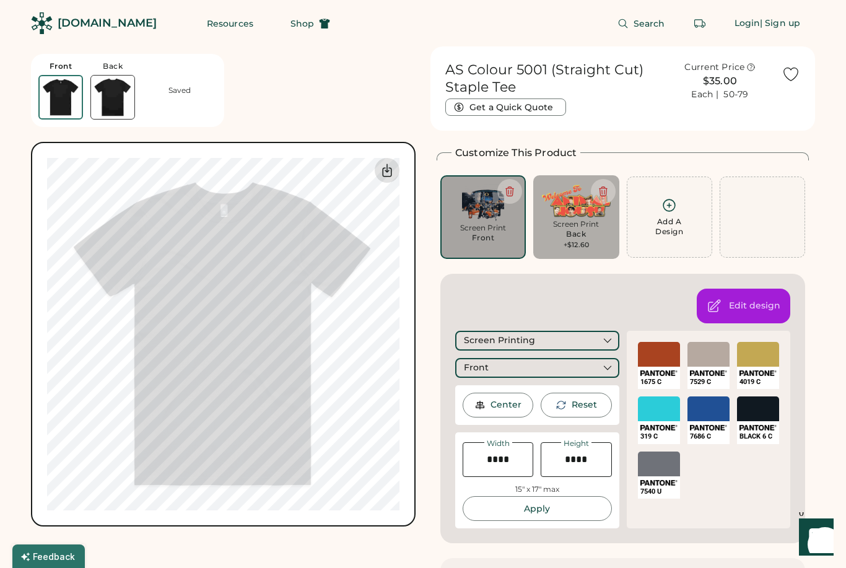
click at [391, 172] on icon at bounding box center [387, 170] width 9 height 12
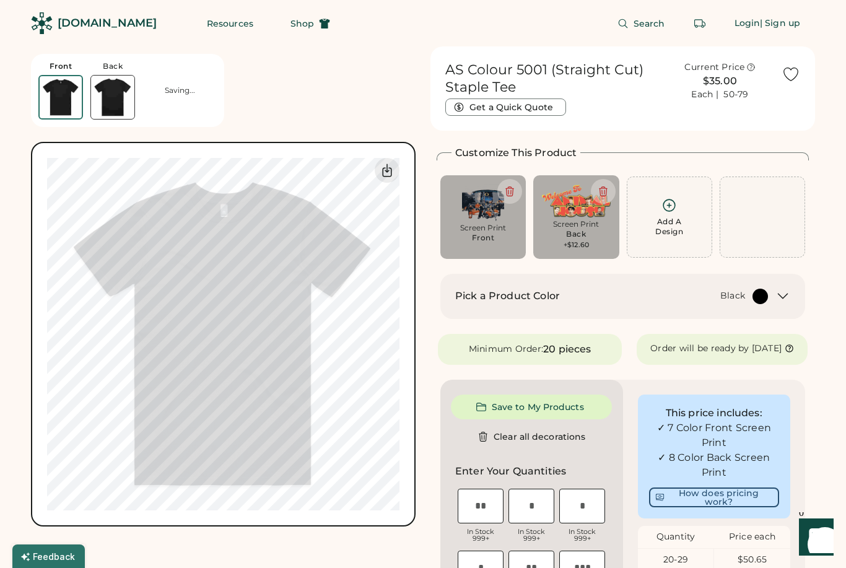
click at [584, 227] on div "Screen Print" at bounding box center [576, 224] width 68 height 10
click at [393, 169] on icon at bounding box center [387, 170] width 15 height 15
click at [580, 233] on div "Back" at bounding box center [576, 234] width 20 height 10
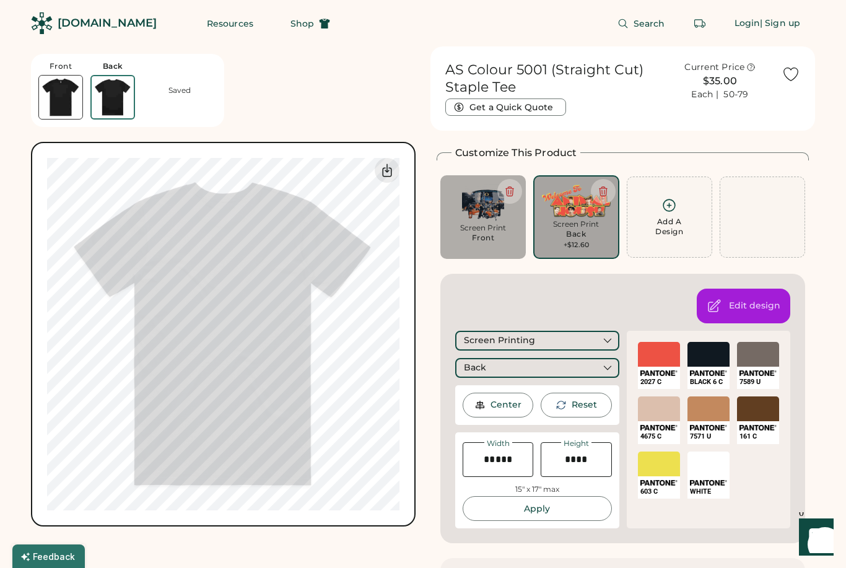
click at [607, 188] on icon at bounding box center [603, 191] width 11 height 11
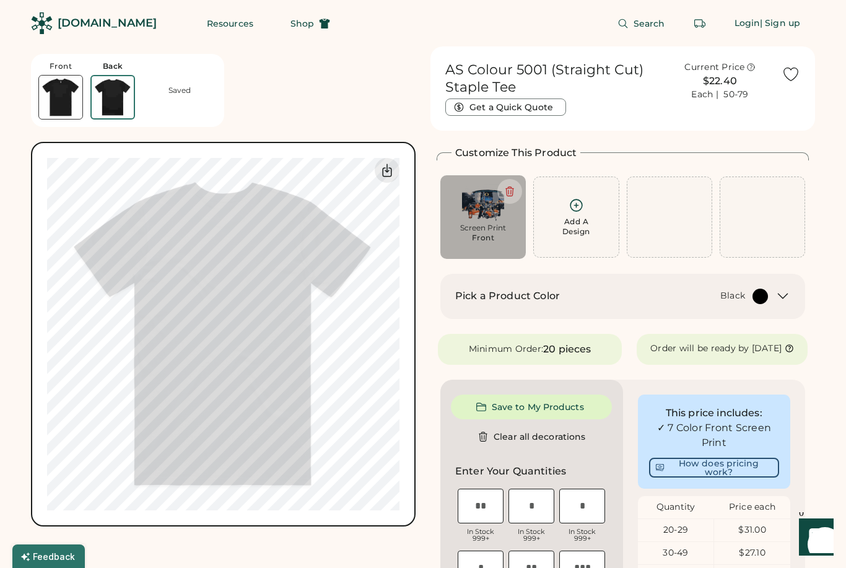
click at [577, 204] on icon at bounding box center [577, 205] width 12 height 12
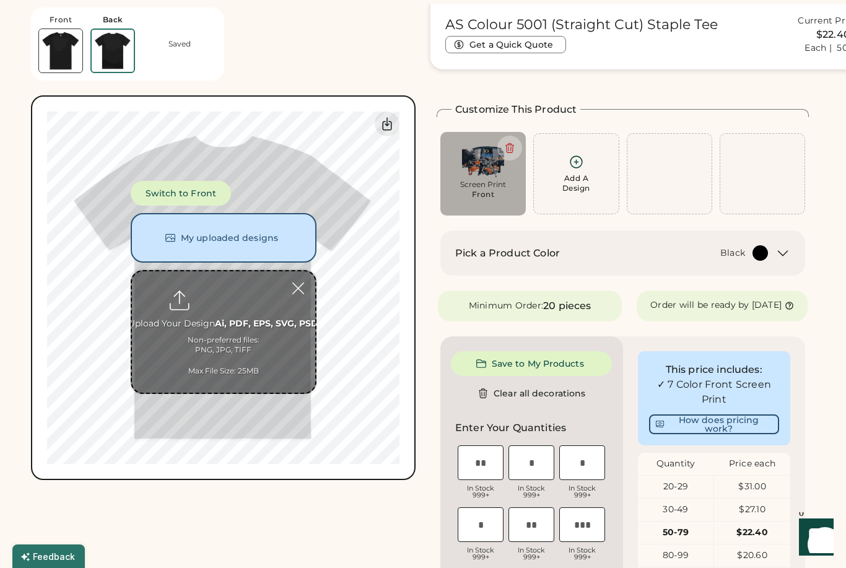
scroll to position [46, 0]
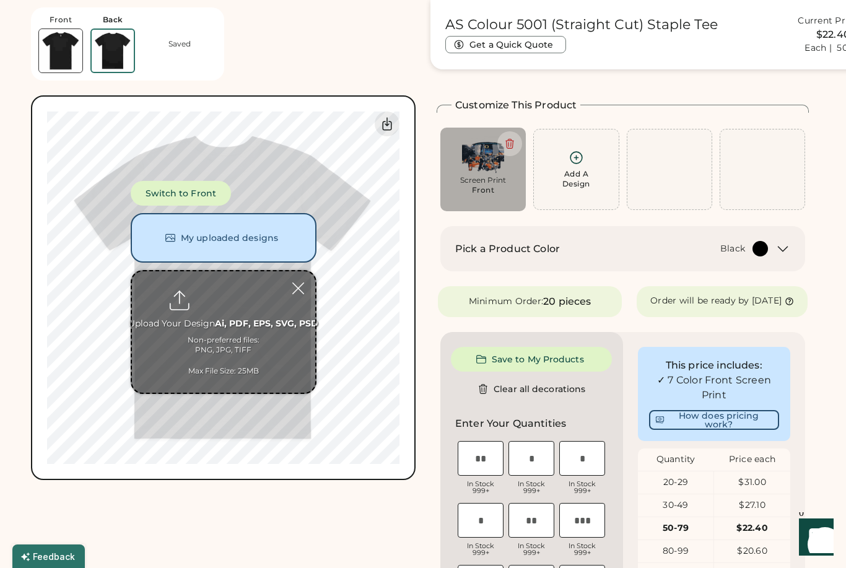
click at [226, 299] on input "file" at bounding box center [223, 331] width 183 height 121
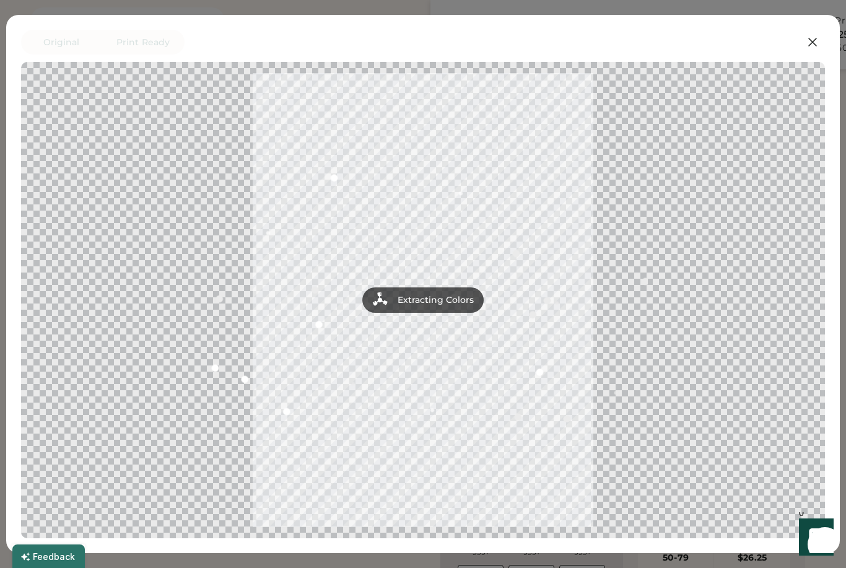
click at [817, 36] on icon at bounding box center [812, 42] width 15 height 15
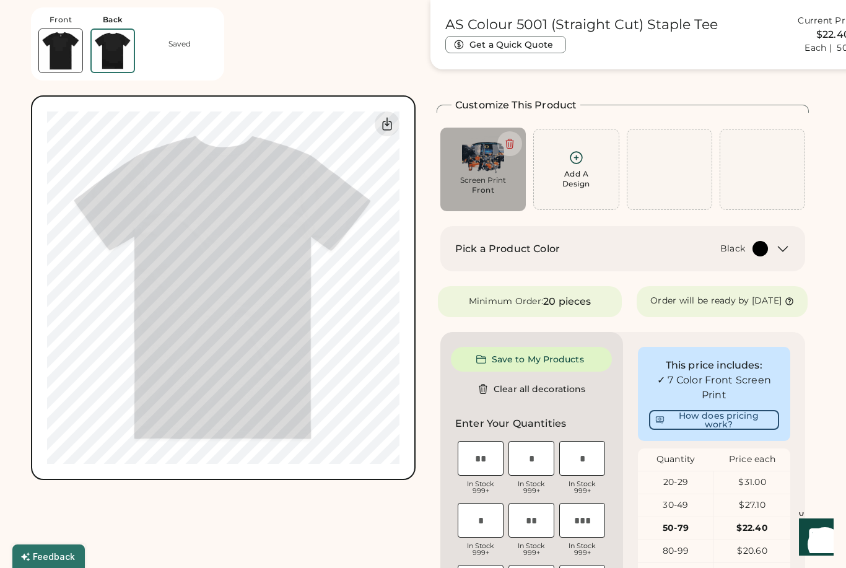
click at [577, 162] on icon at bounding box center [576, 157] width 15 height 15
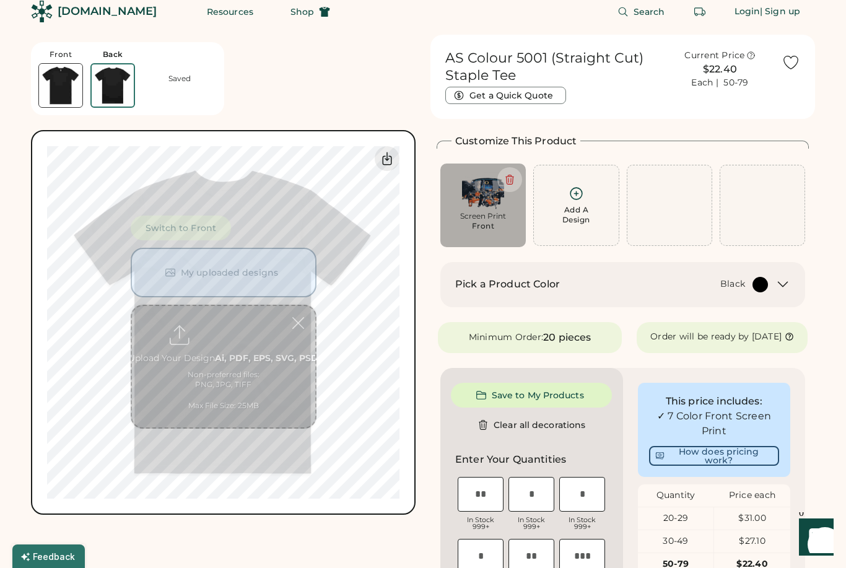
scroll to position [0, 0]
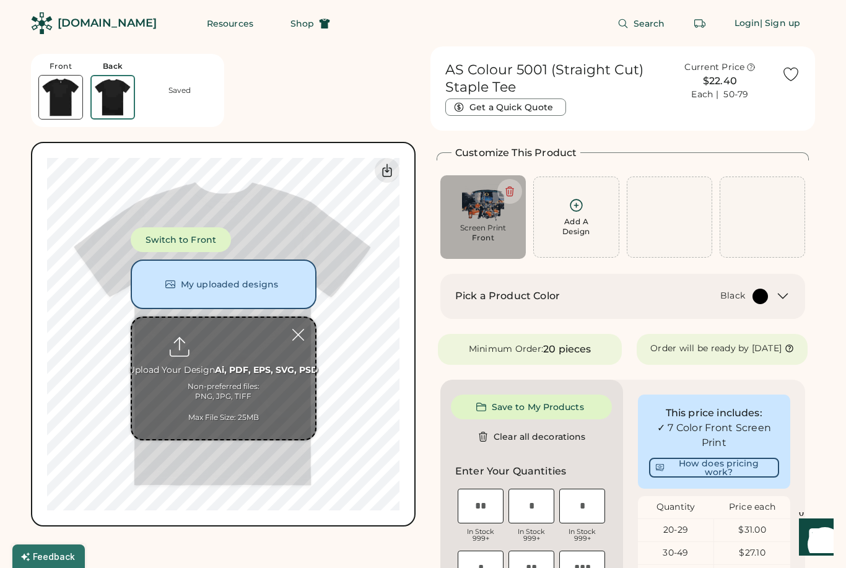
click at [219, 345] on input "file" at bounding box center [223, 378] width 183 height 121
type input "**********"
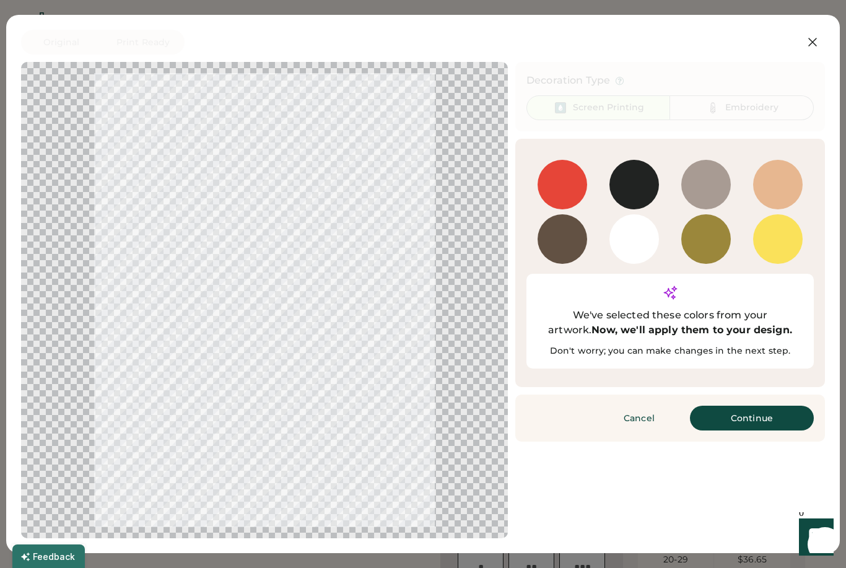
click at [786, 406] on button "Continue" at bounding box center [752, 418] width 124 height 25
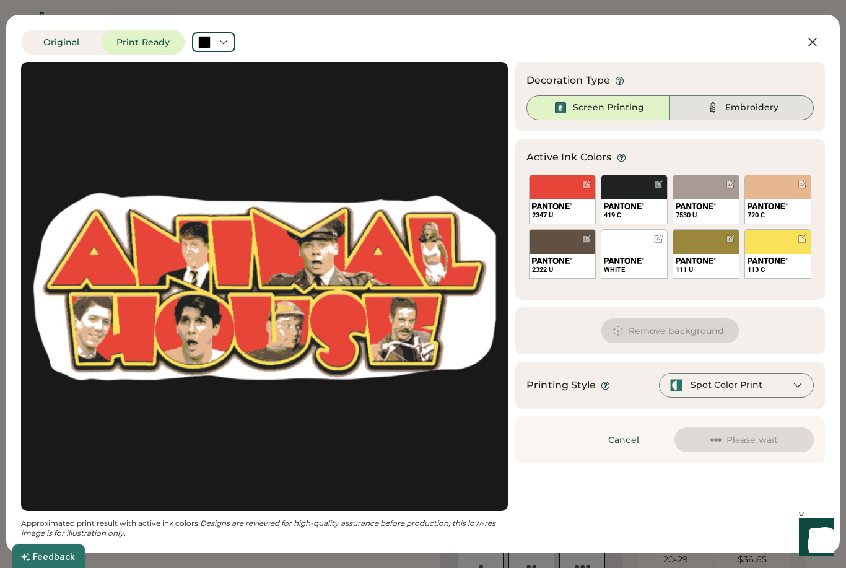
click at [766, 102] on div "Embroidery" at bounding box center [751, 108] width 53 height 12
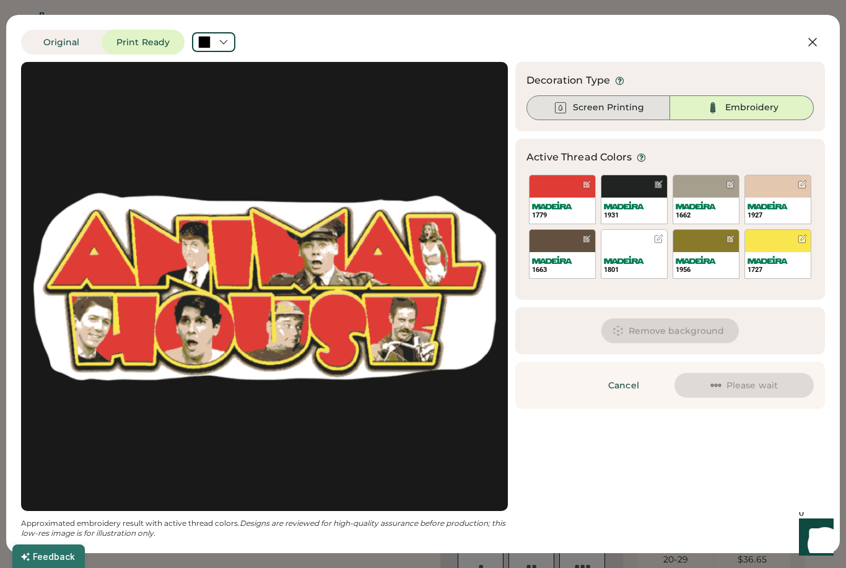
click at [637, 107] on div "Screen Printing" at bounding box center [608, 108] width 71 height 12
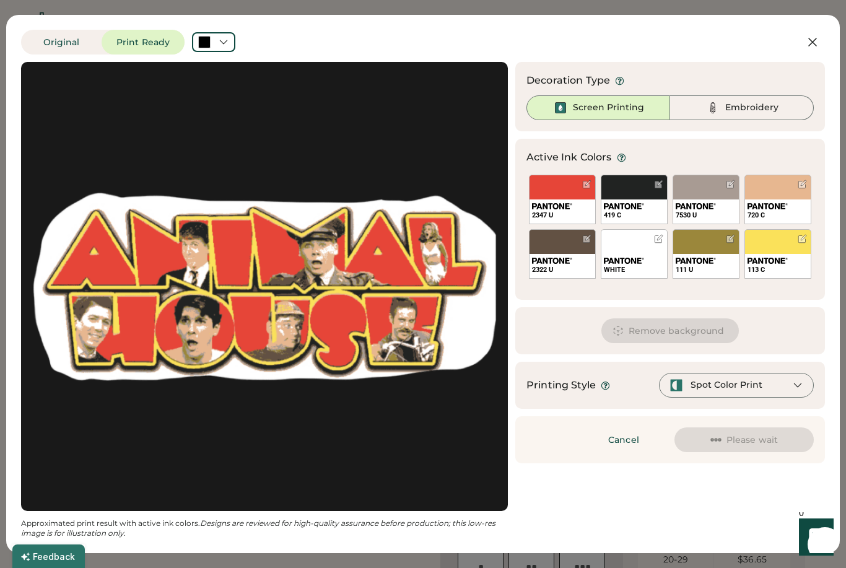
click at [72, 40] on button "Original" at bounding box center [61, 42] width 81 height 25
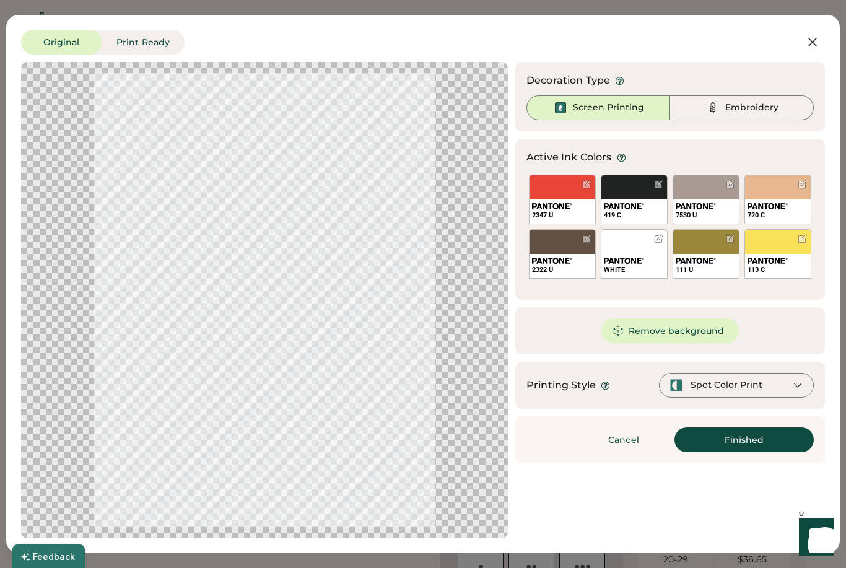
click at [138, 39] on button "Print Ready" at bounding box center [143, 42] width 83 height 25
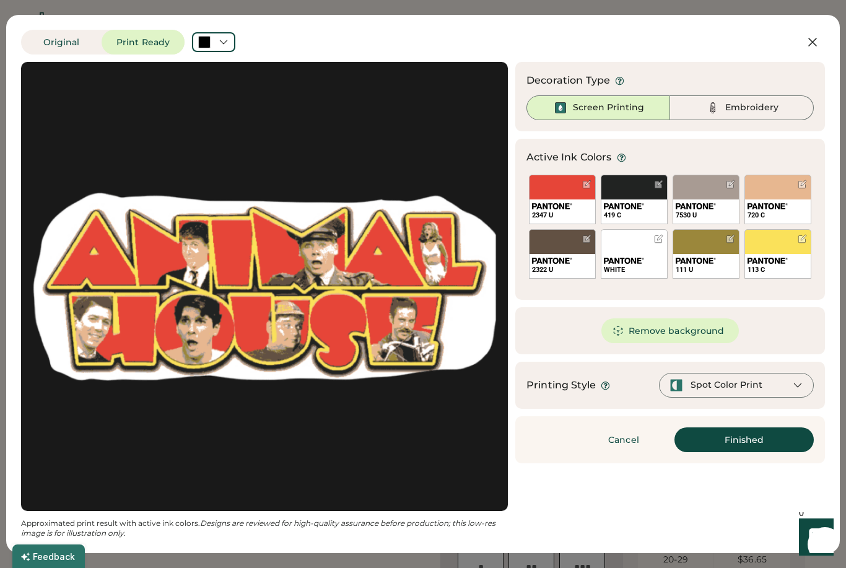
click at [226, 38] on icon at bounding box center [223, 42] width 11 height 11
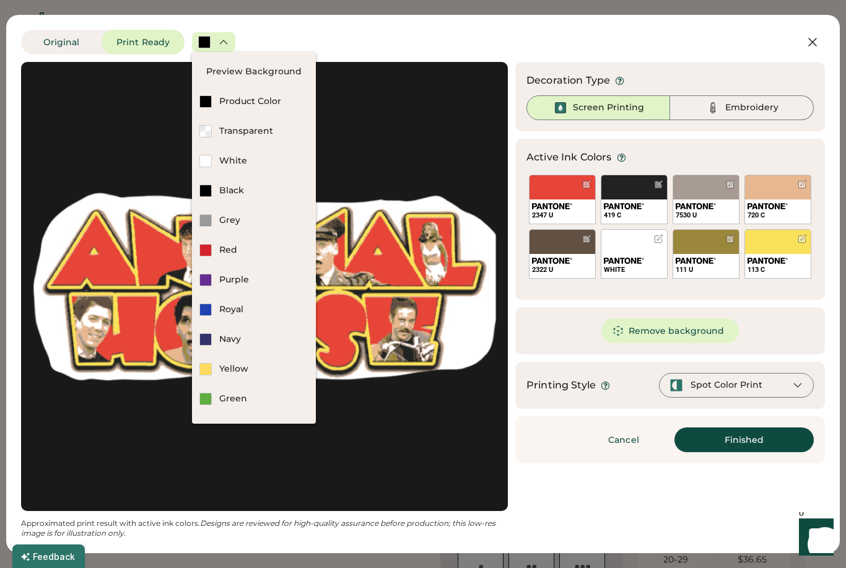
click at [261, 129] on div "Transparent" at bounding box center [263, 131] width 89 height 12
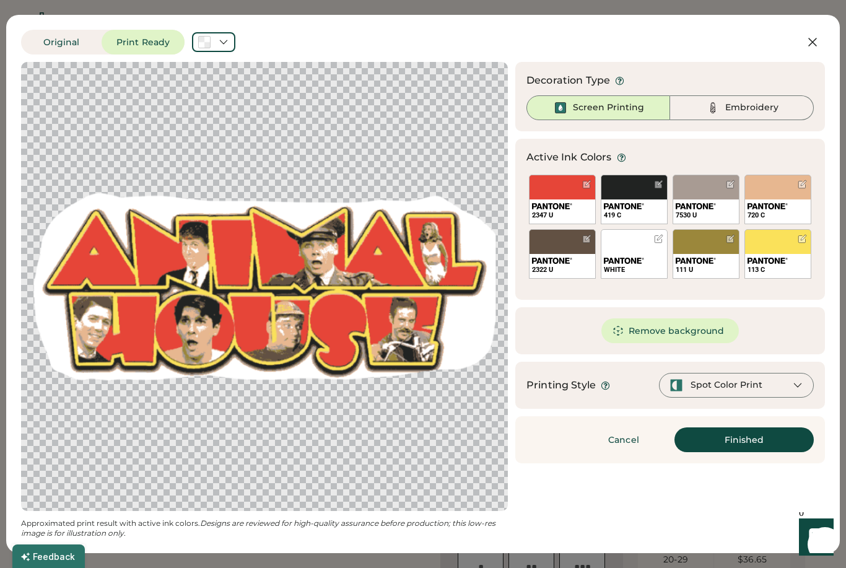
click at [704, 321] on button "Remove background" at bounding box center [671, 330] width 138 height 25
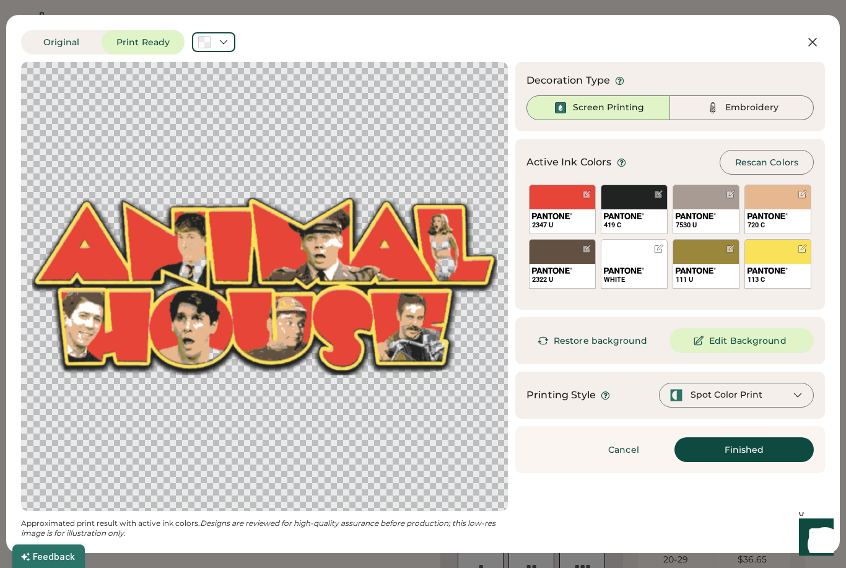
click at [785, 391] on div "Spot Color Print" at bounding box center [736, 395] width 155 height 25
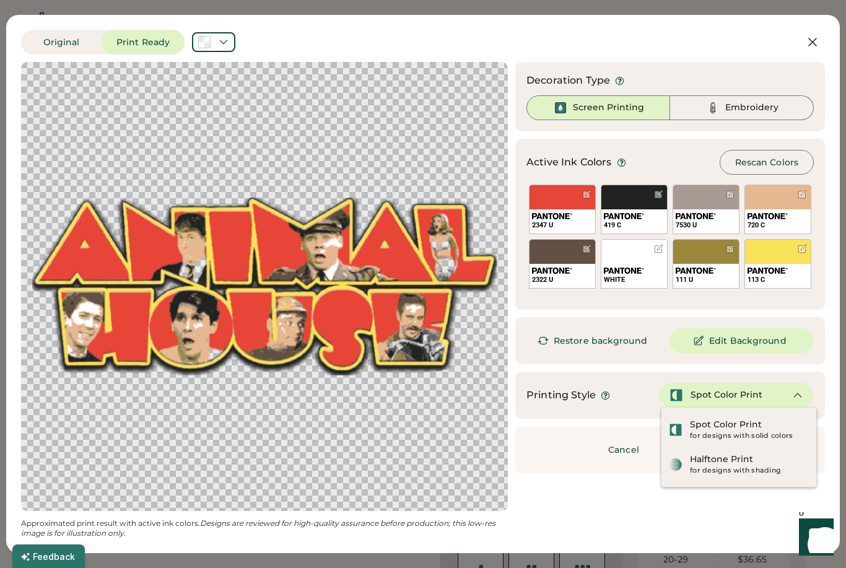
click at [766, 466] on div "for designs with shading" at bounding box center [749, 471] width 119 height 10
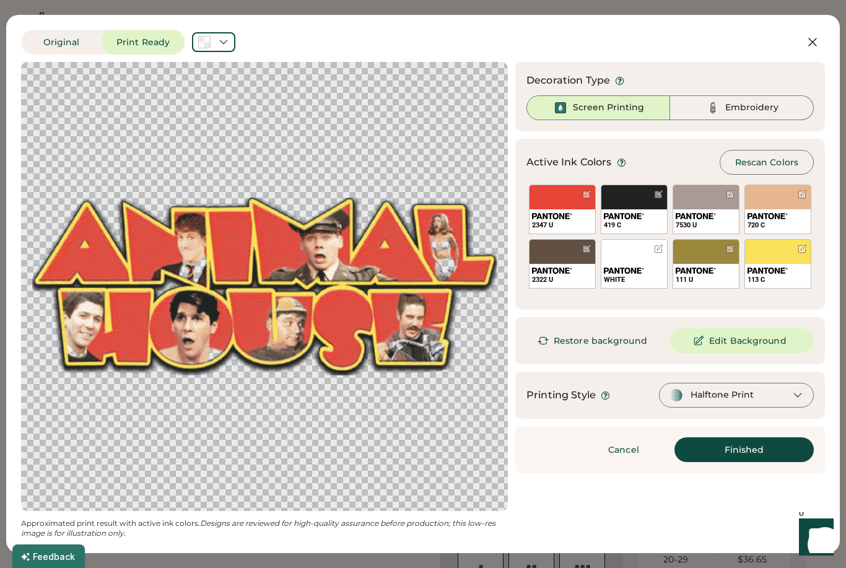
click at [776, 447] on button "Finished" at bounding box center [744, 449] width 139 height 25
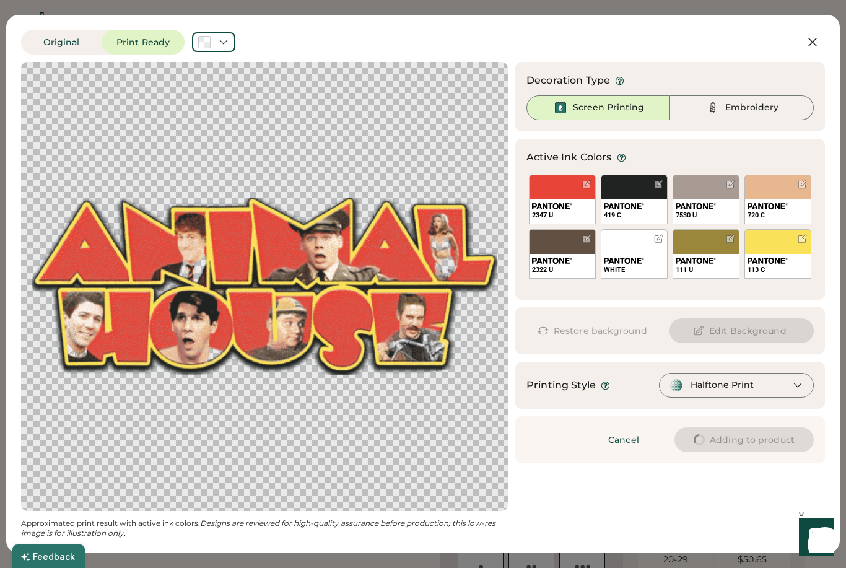
type input "****"
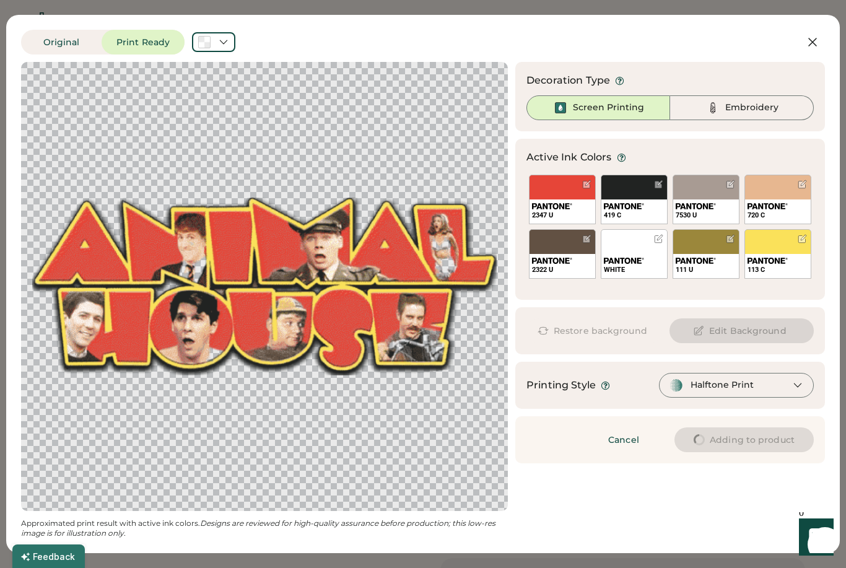
type input "****"
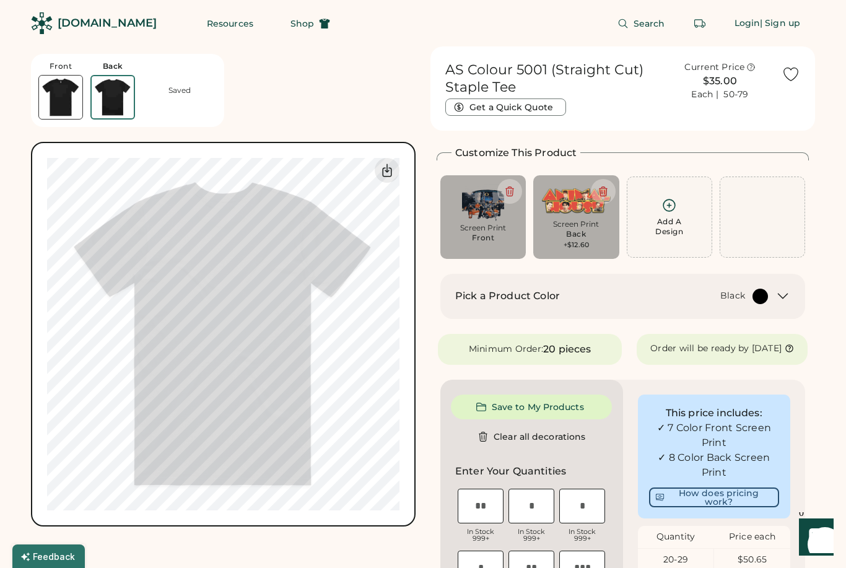
type input "****"
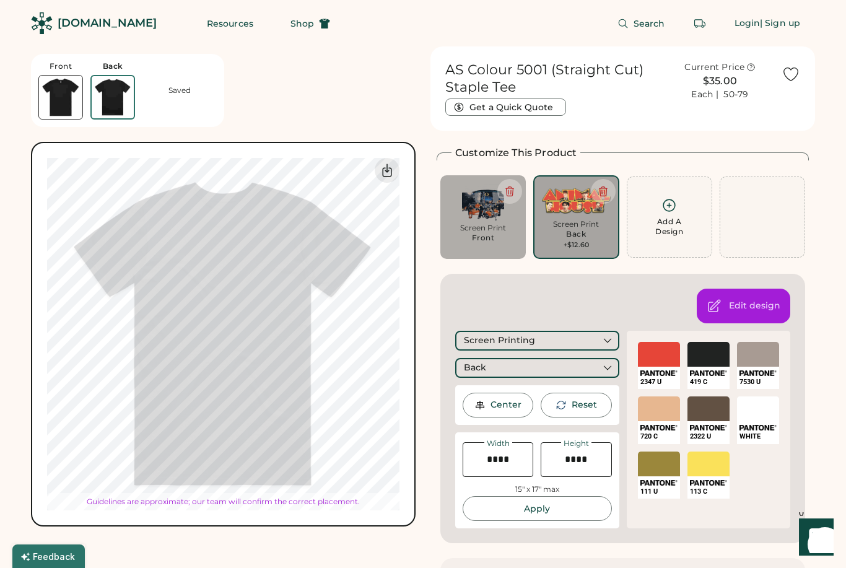
type input "*****"
type input "****"
type input "*****"
type input "****"
click at [513, 400] on div "Center" at bounding box center [506, 405] width 31 height 12
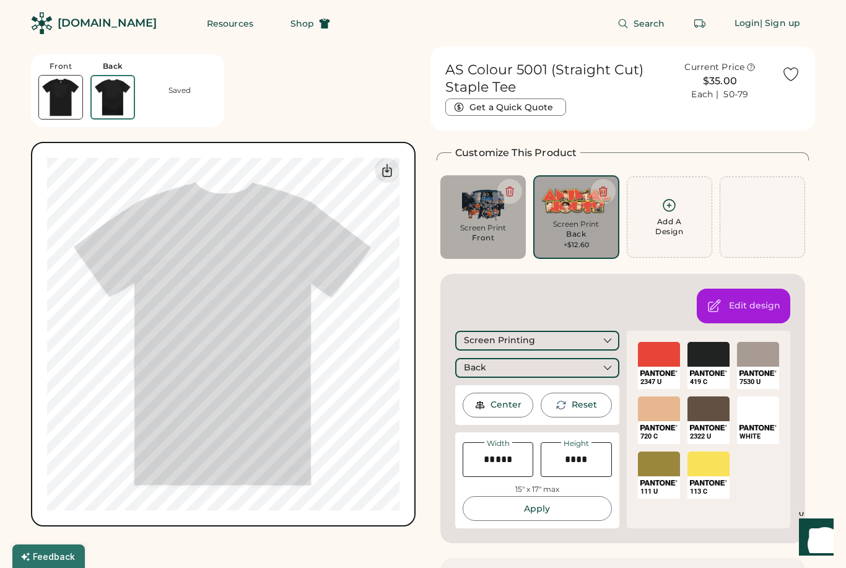
click at [576, 502] on button "Apply" at bounding box center [537, 508] width 149 height 25
click at [388, 165] on icon at bounding box center [387, 170] width 15 height 15
click at [393, 168] on icon at bounding box center [387, 170] width 15 height 15
